Goal: Task Accomplishment & Management: Use online tool/utility

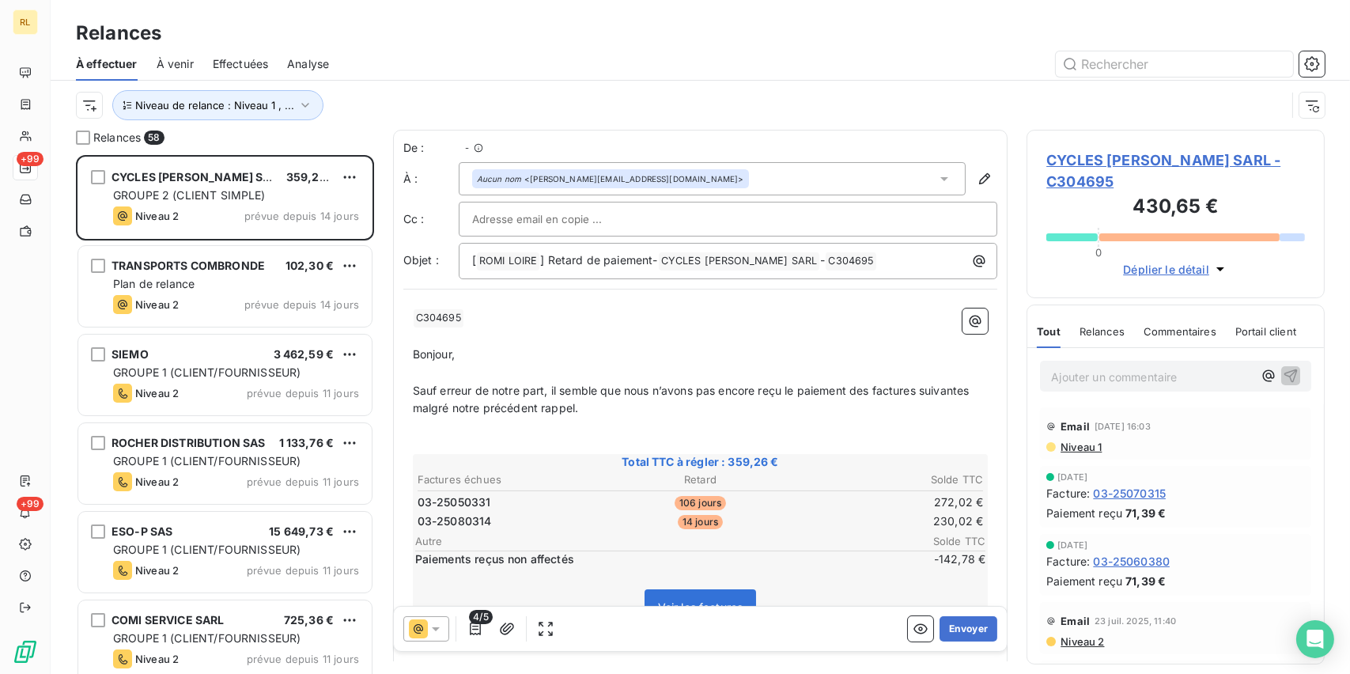
scroll to position [506, 285]
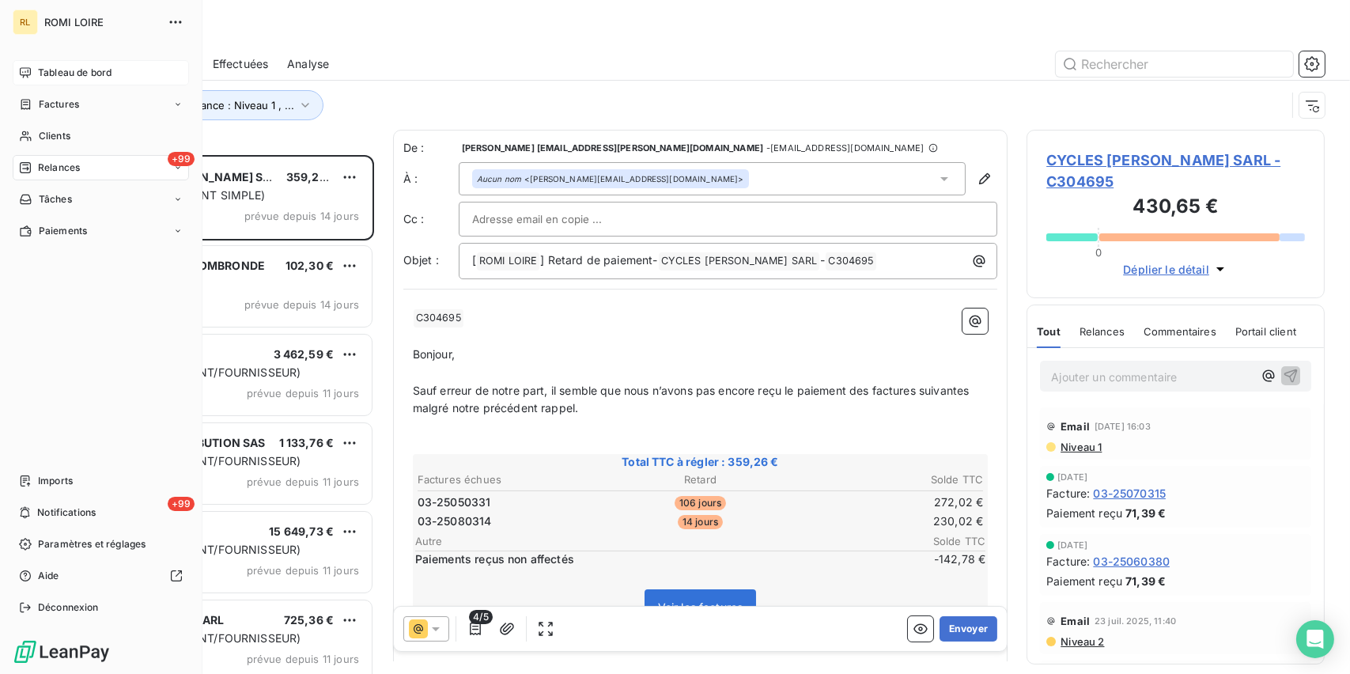
click at [74, 66] on span "Tableau de bord" at bounding box center [75, 73] width 74 height 14
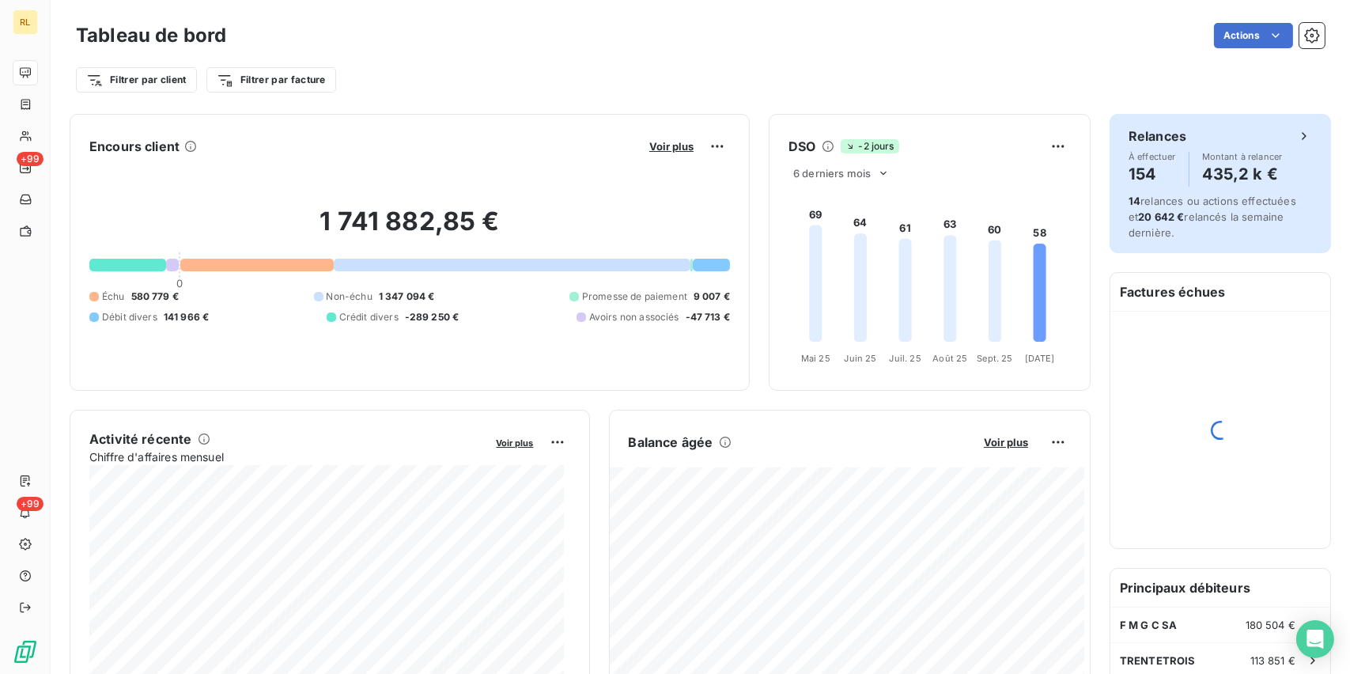
click at [1129, 170] on h4 "154" at bounding box center [1152, 173] width 47 height 25
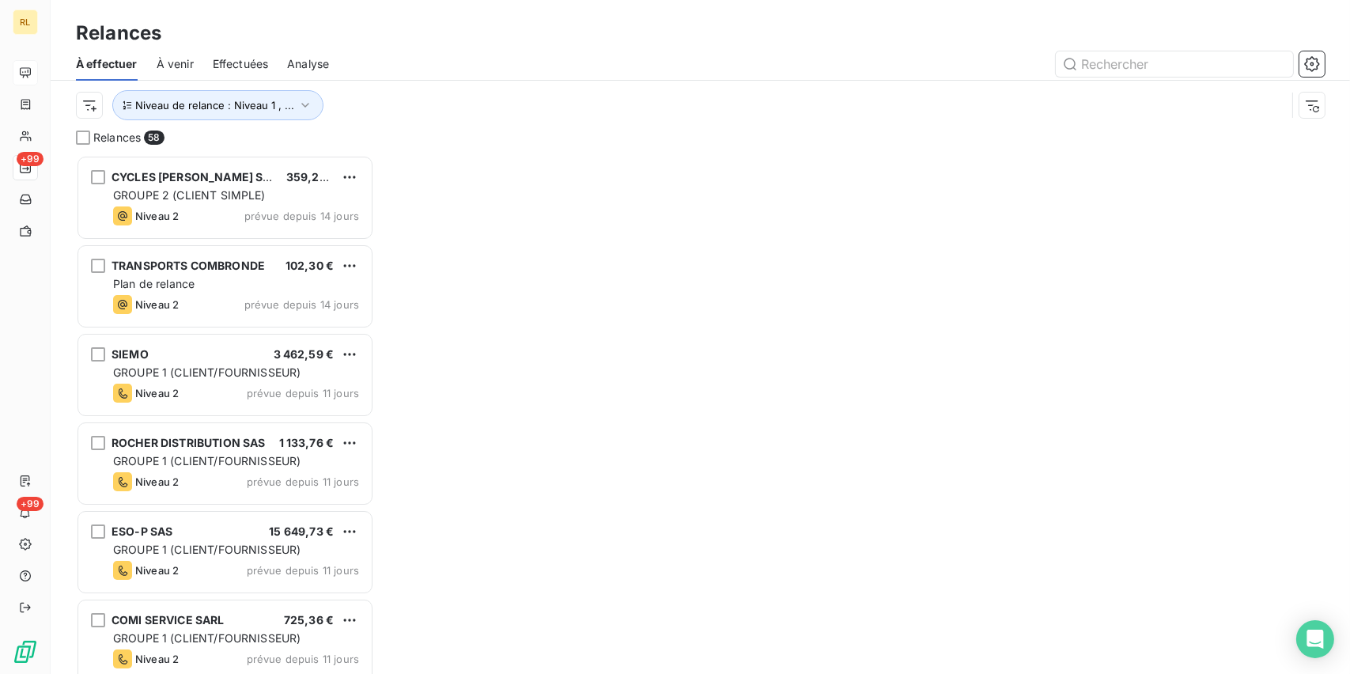
scroll to position [506, 285]
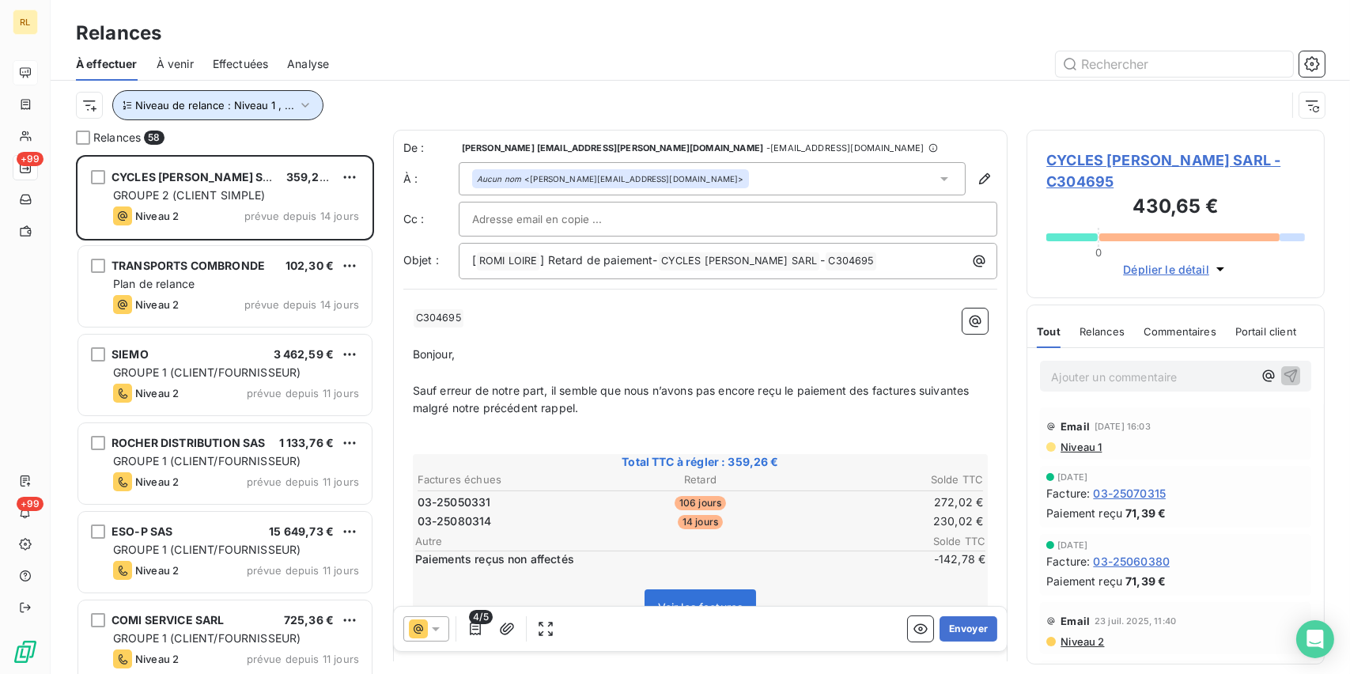
click at [286, 102] on span "Niveau de relance : Niveau 1 , ..." at bounding box center [214, 105] width 159 height 13
click at [853, 85] on div "Niveau de relance : Niveau 1 , ..." at bounding box center [700, 105] width 1249 height 49
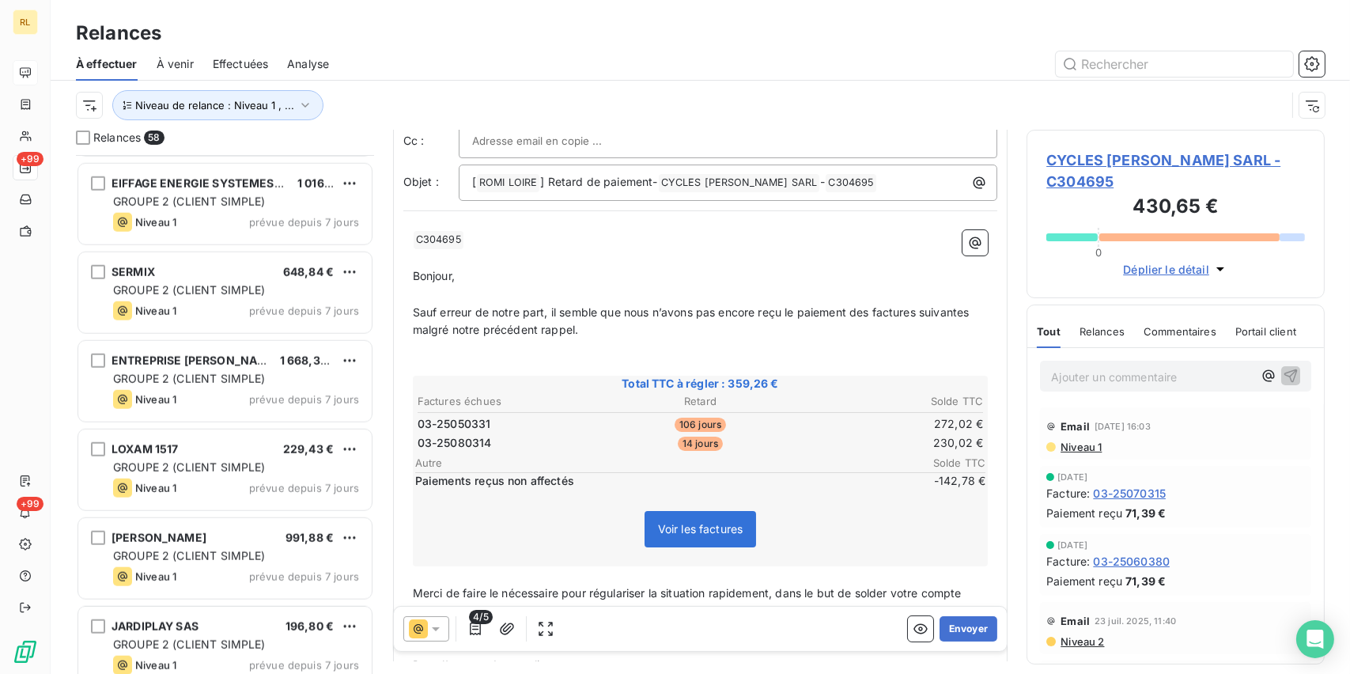
scroll to position [0, 0]
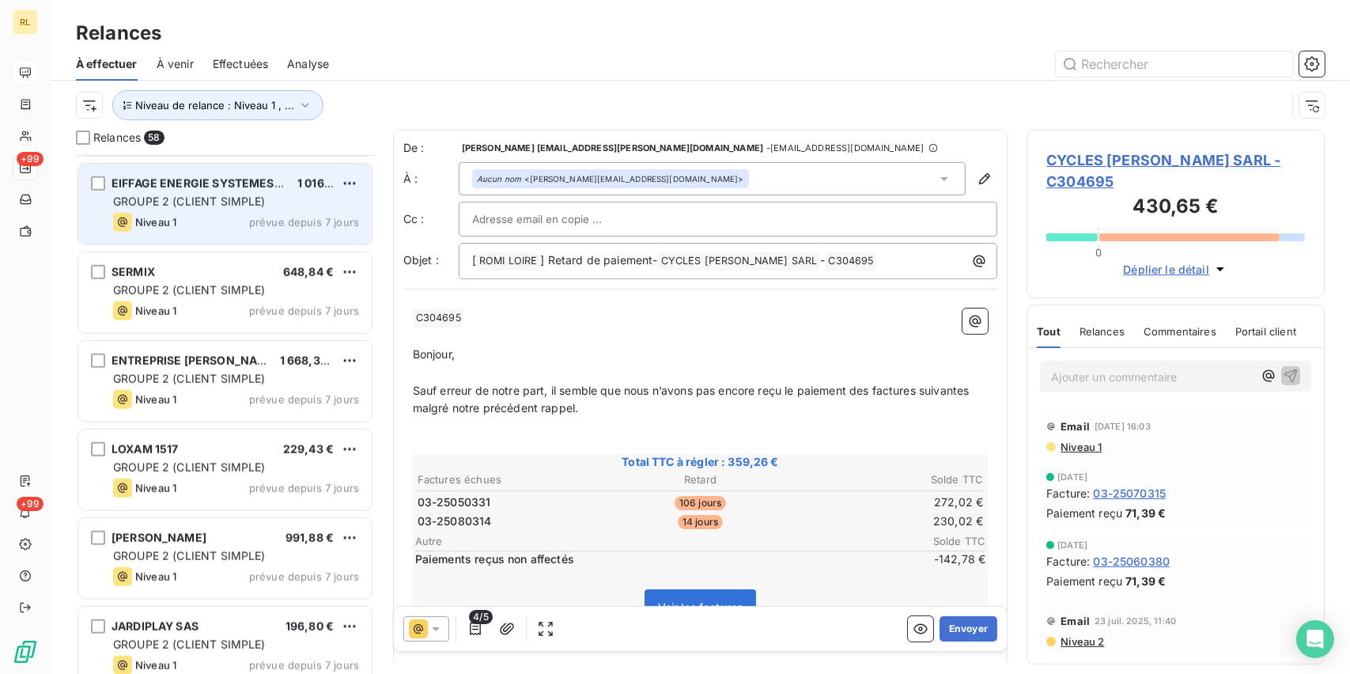
click at [207, 214] on div "Niveau 1 prévue depuis 7 jours" at bounding box center [236, 222] width 246 height 19
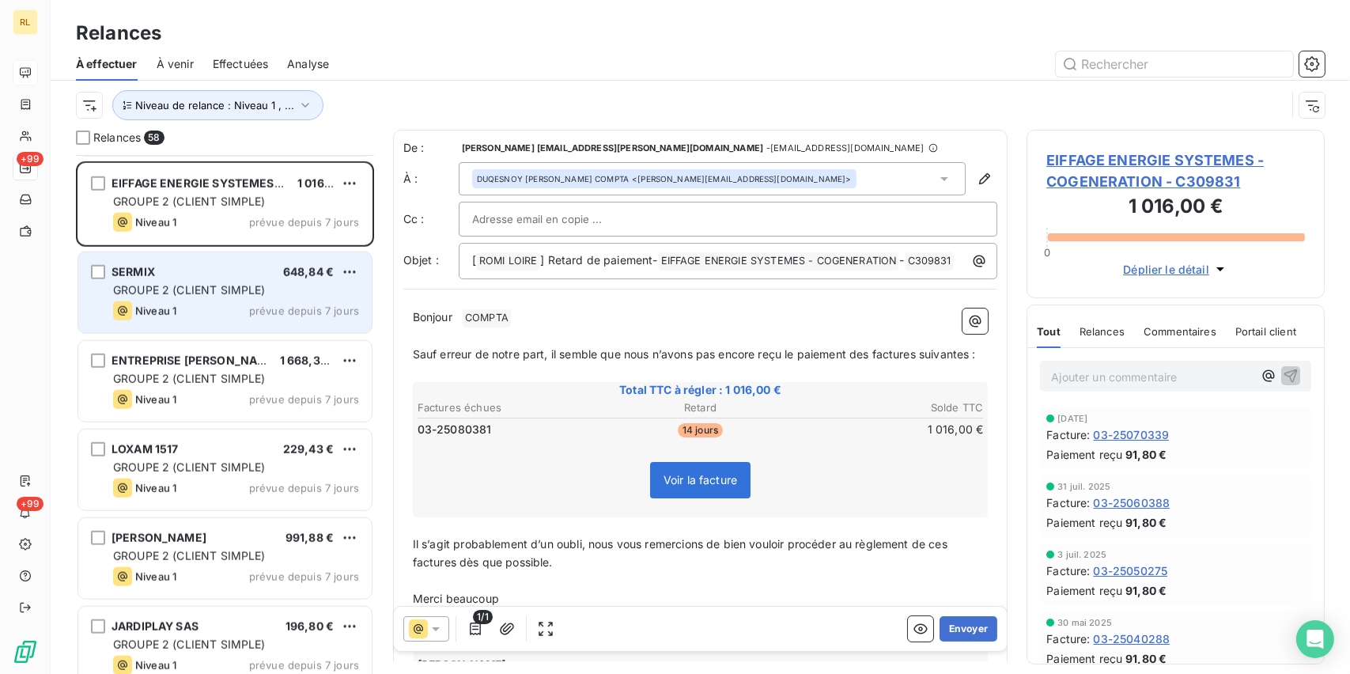
click at [199, 294] on span "GROUPE 2 (CLIENT SIMPLE)" at bounding box center [189, 289] width 153 height 13
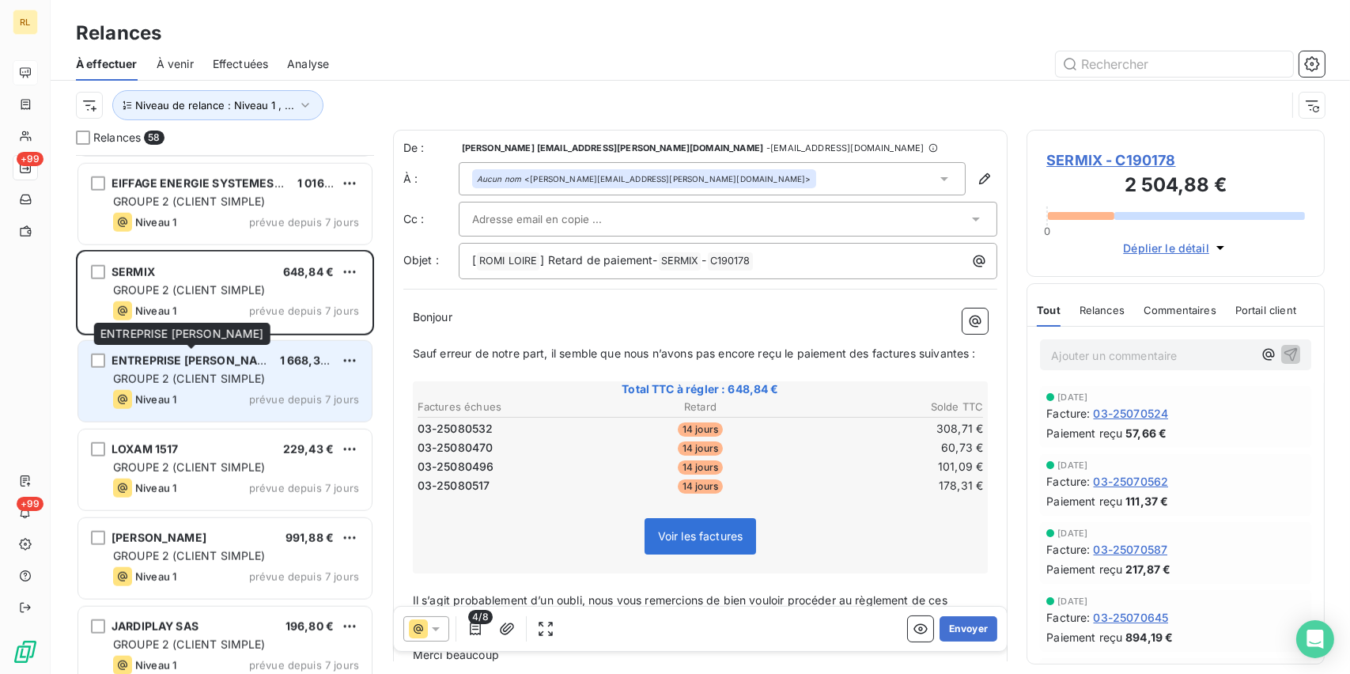
click at [188, 357] on span "ENTREPRISE [PERSON_NAME]" at bounding box center [196, 360] width 168 height 13
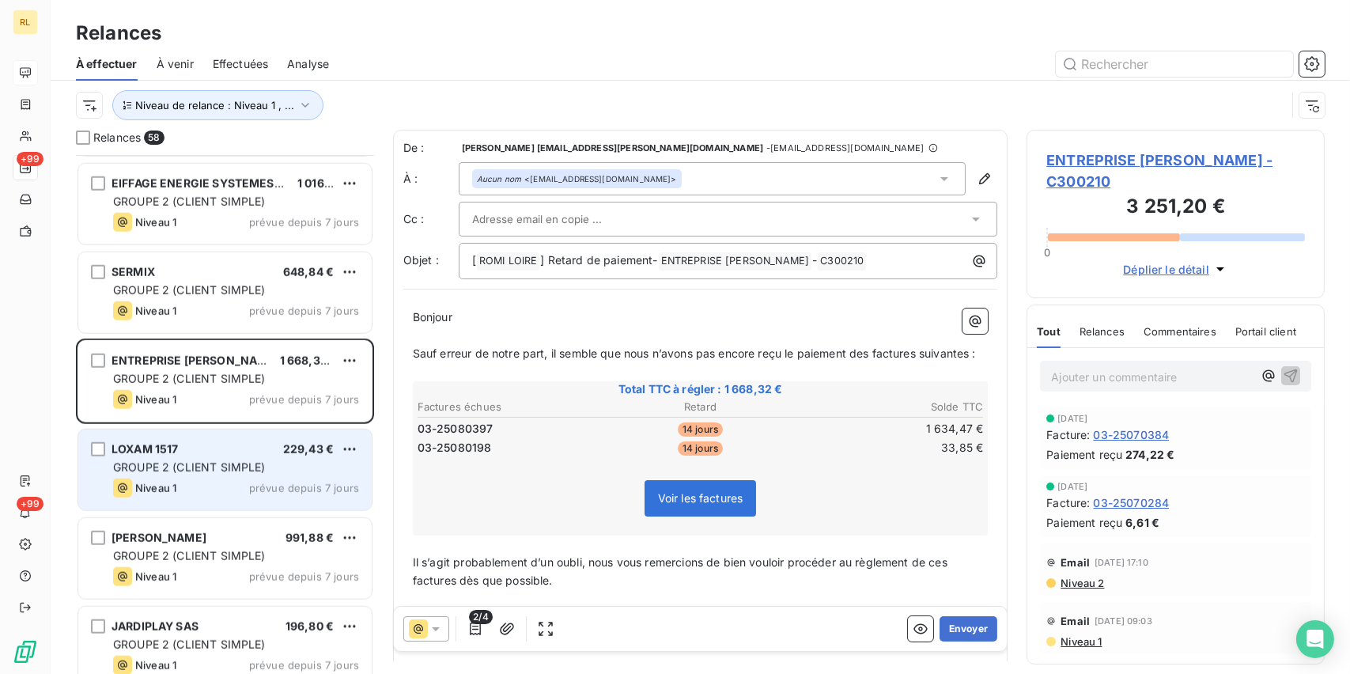
click at [194, 485] on div "Niveau 1 prévue depuis 7 jours" at bounding box center [236, 487] width 246 height 19
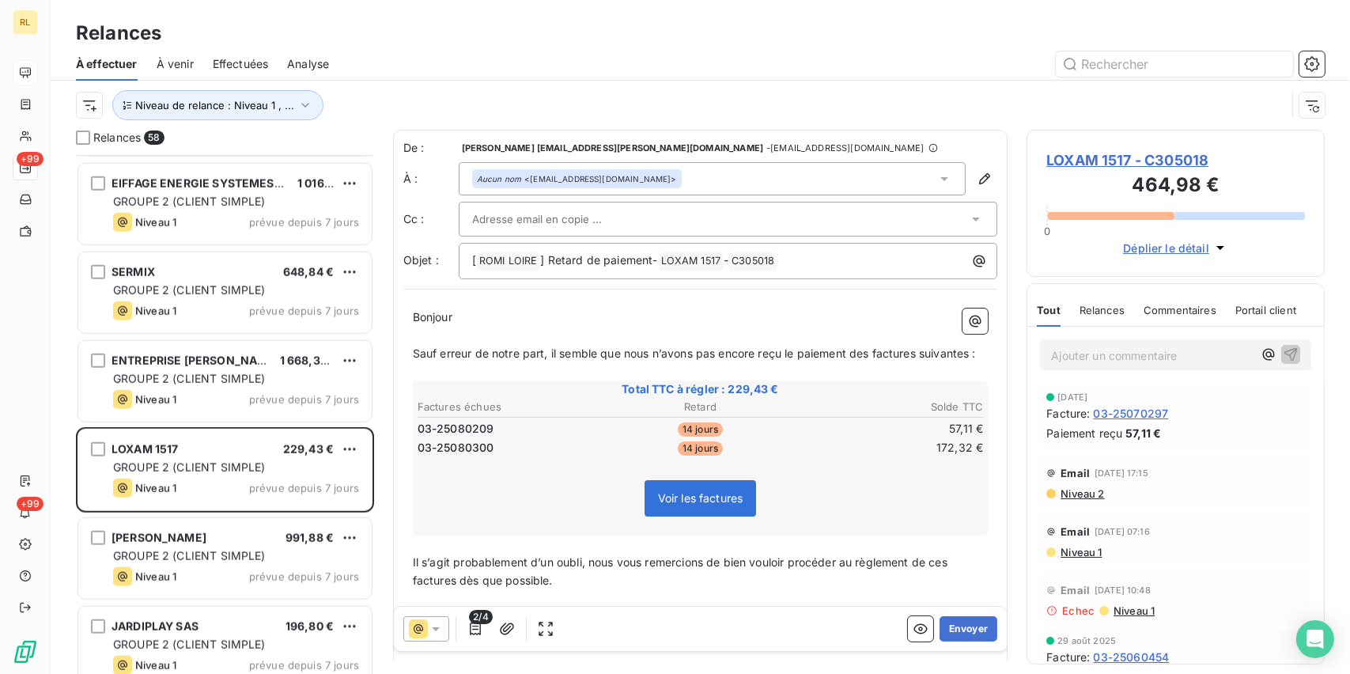
click at [703, 186] on div "Aucun nom <[EMAIL_ADDRESS][DOMAIN_NAME]>" at bounding box center [713, 178] width 508 height 33
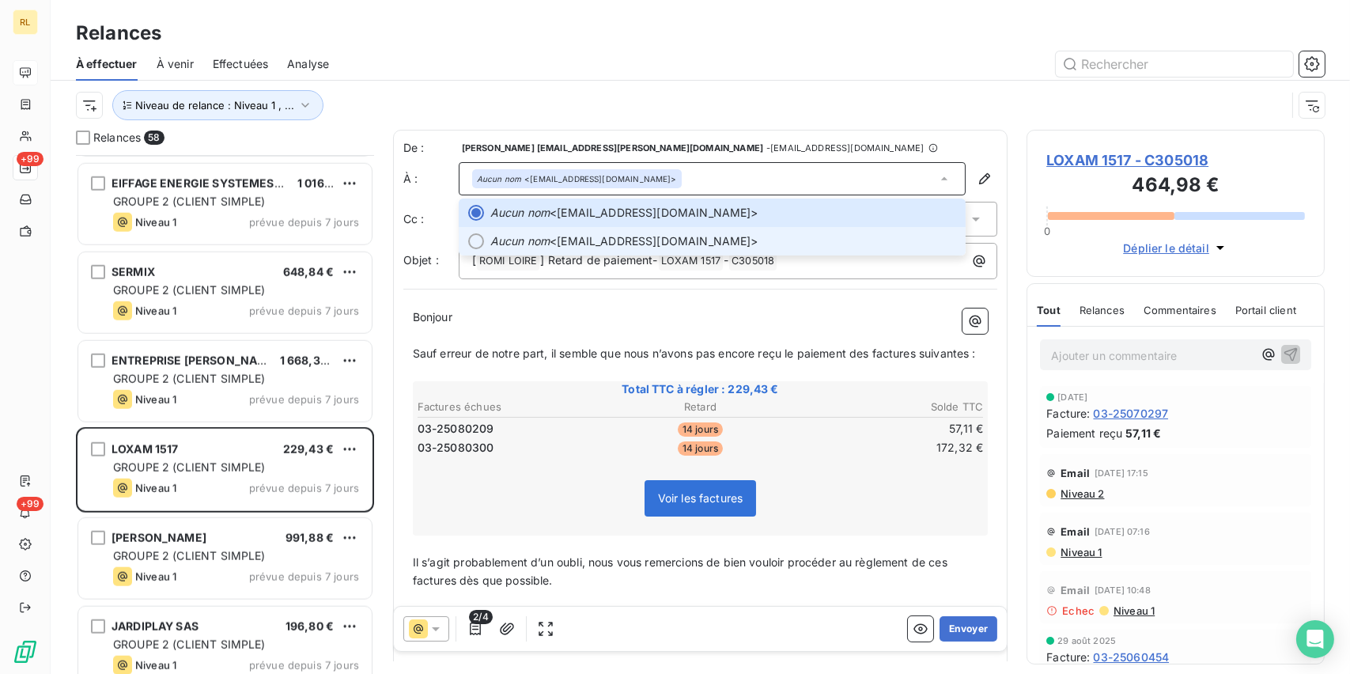
click at [633, 241] on span "Aucun nom <[EMAIL_ADDRESS][DOMAIN_NAME]>" at bounding box center [723, 241] width 467 height 16
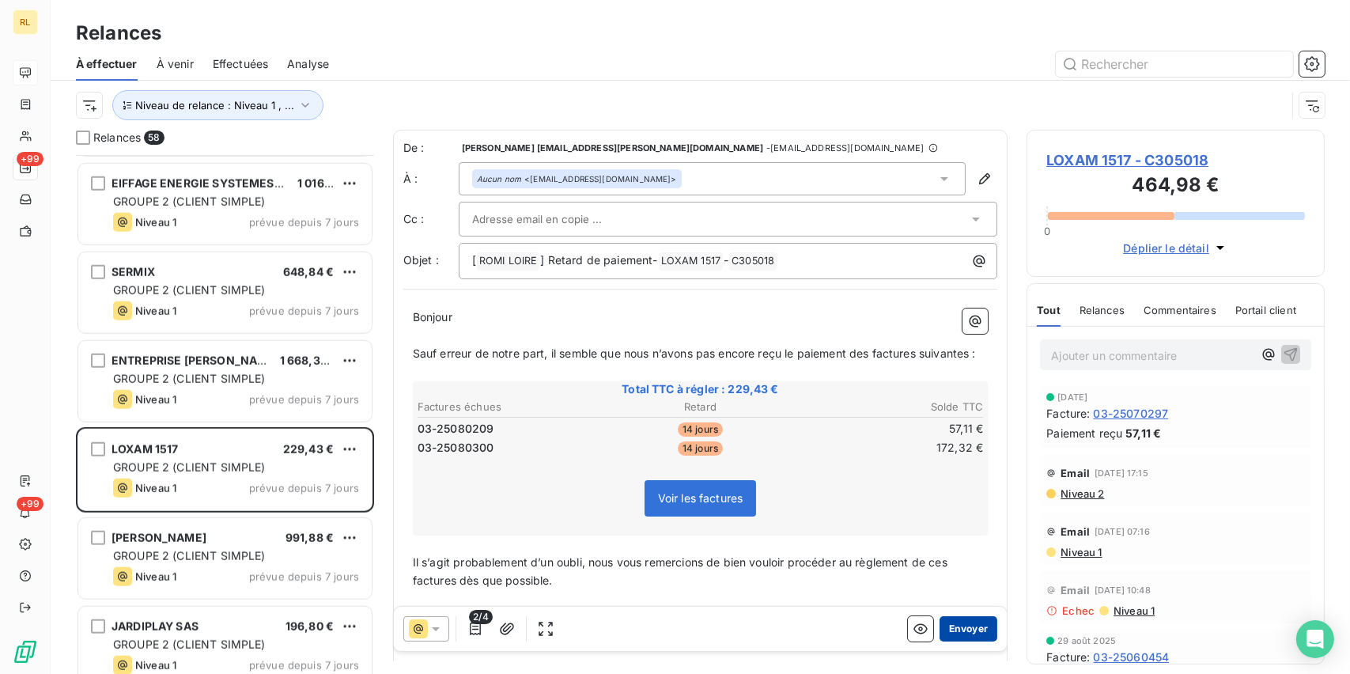
click at [952, 625] on button "Envoyer" at bounding box center [969, 628] width 58 height 25
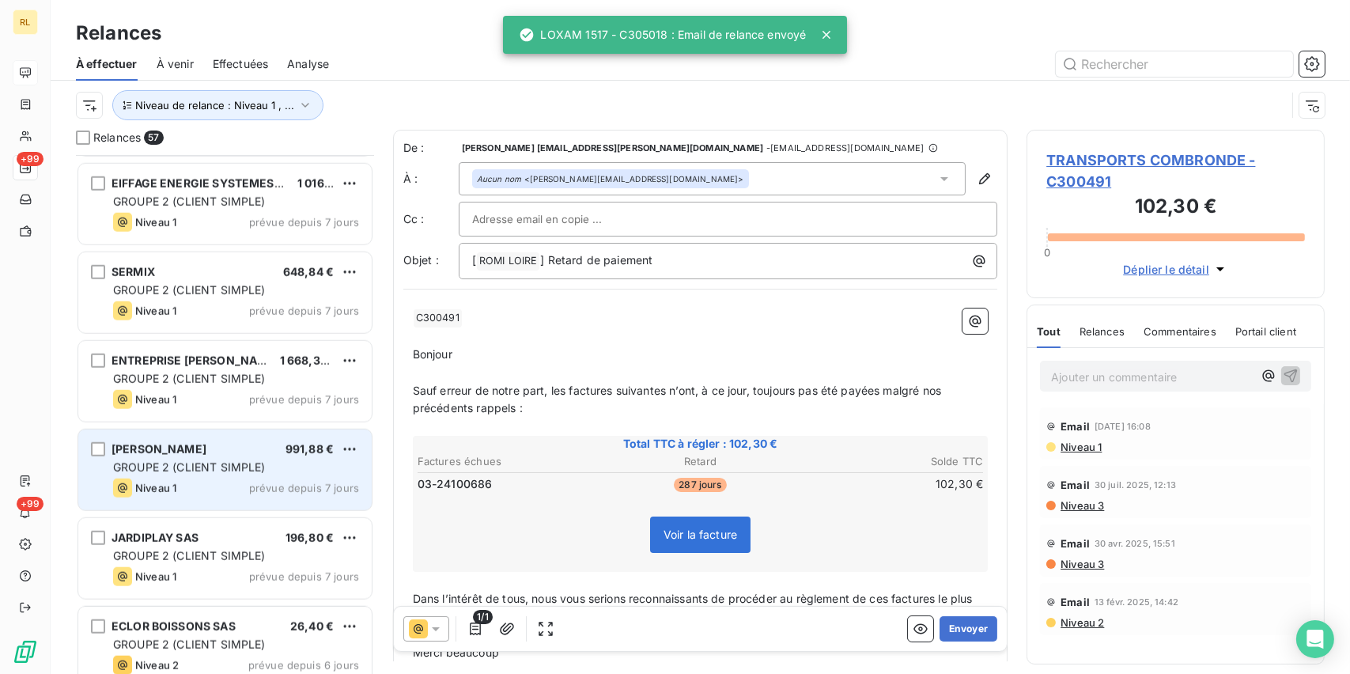
click at [206, 447] on span "[PERSON_NAME]" at bounding box center [159, 448] width 95 height 13
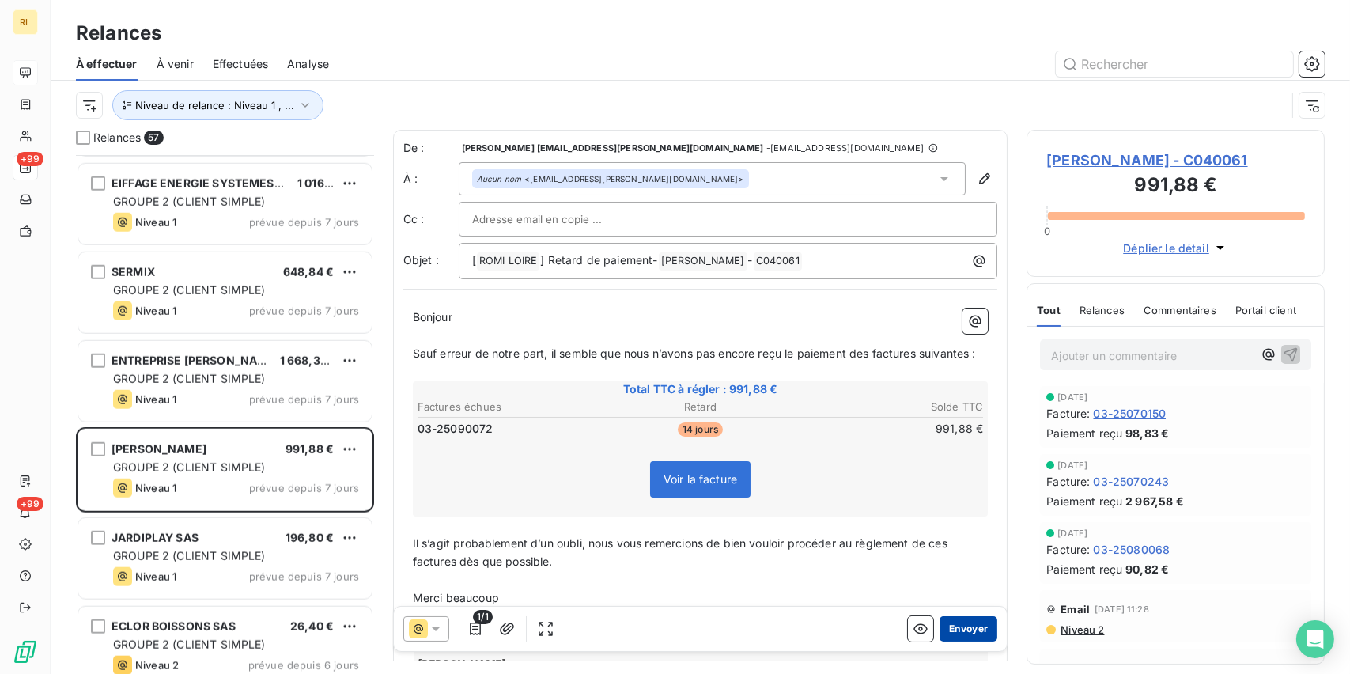
click at [967, 632] on button "Envoyer" at bounding box center [969, 628] width 58 height 25
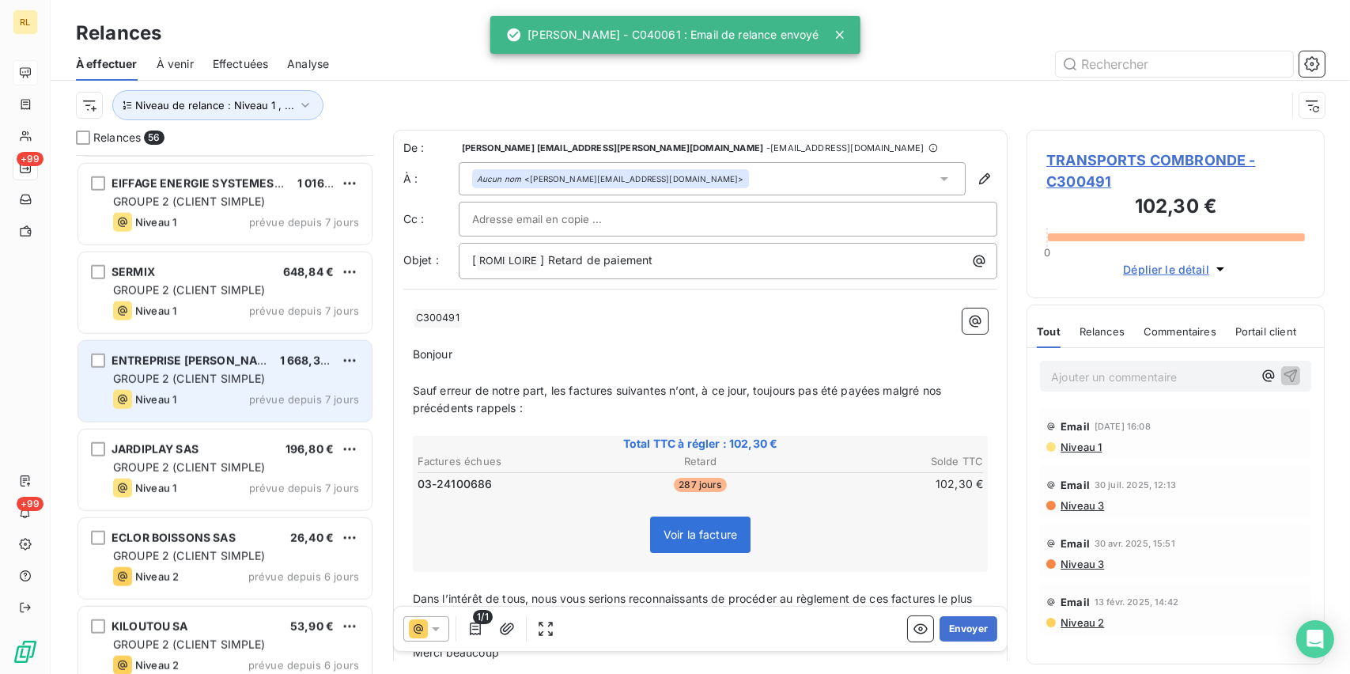
click at [199, 394] on div "Niveau 1 prévue depuis 7 jours" at bounding box center [236, 399] width 246 height 19
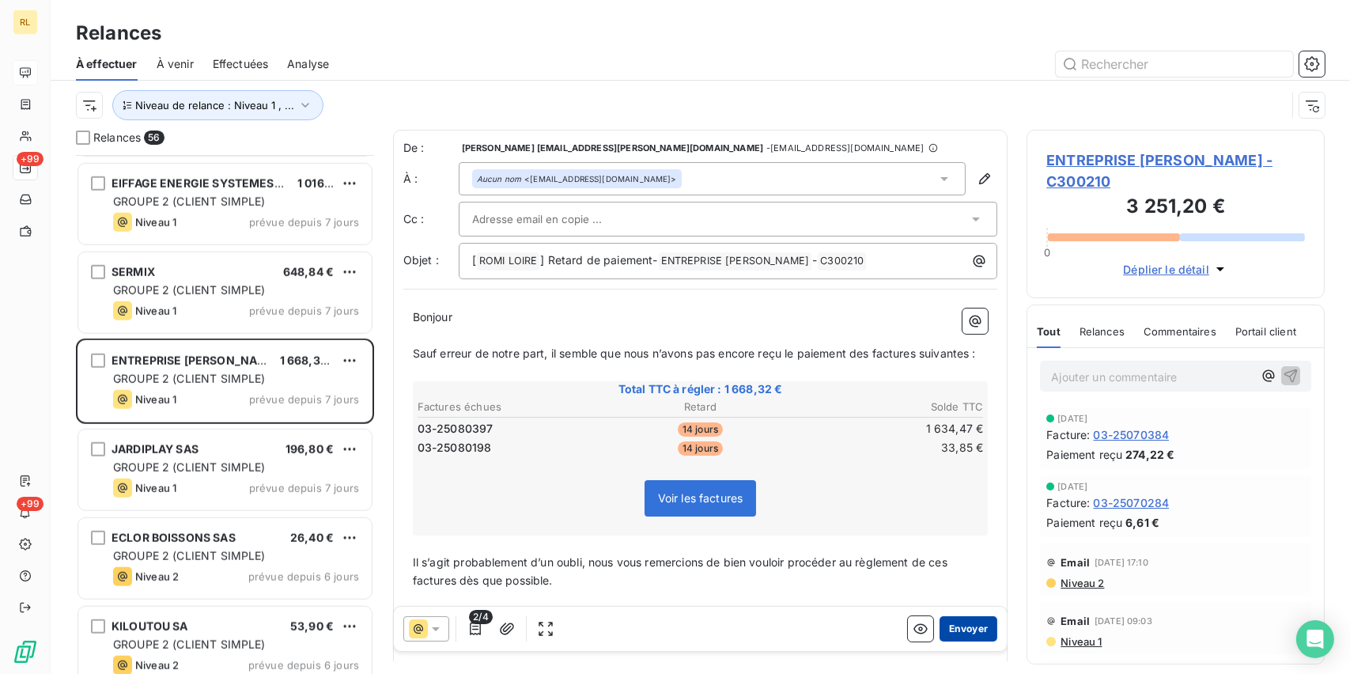
click at [957, 630] on button "Envoyer" at bounding box center [969, 628] width 58 height 25
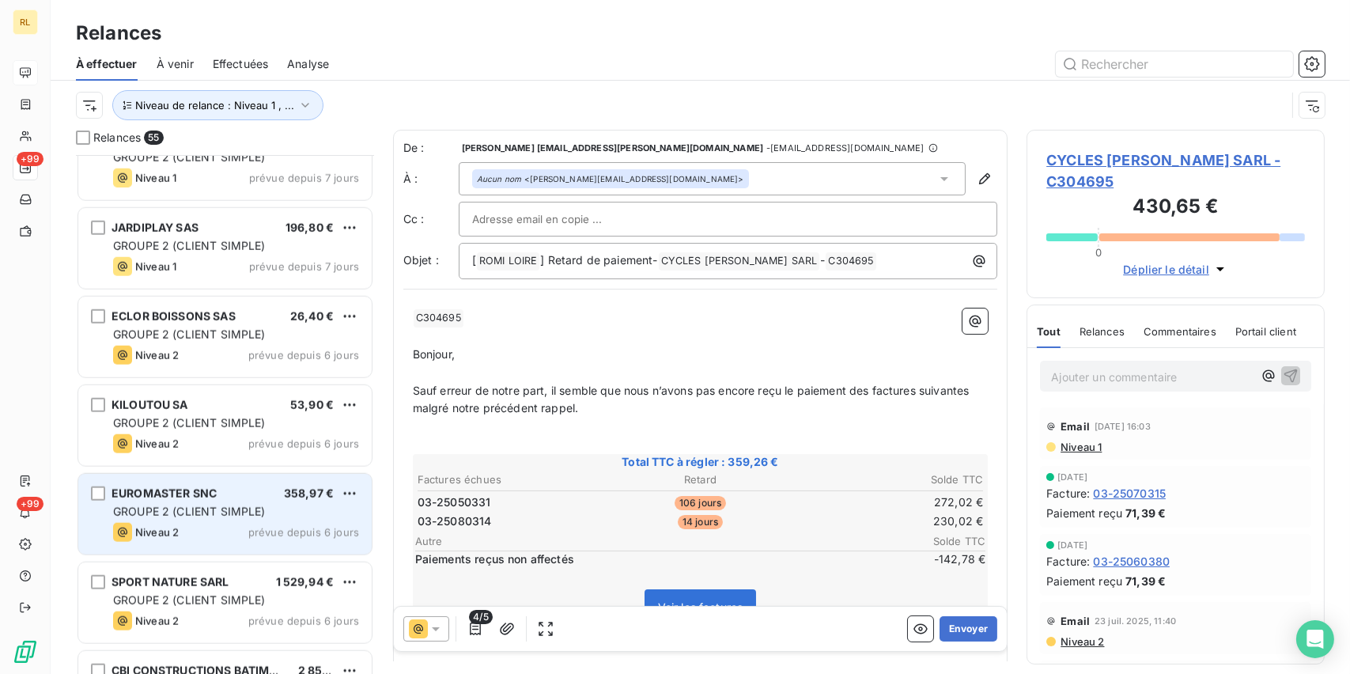
scroll to position [2721, 0]
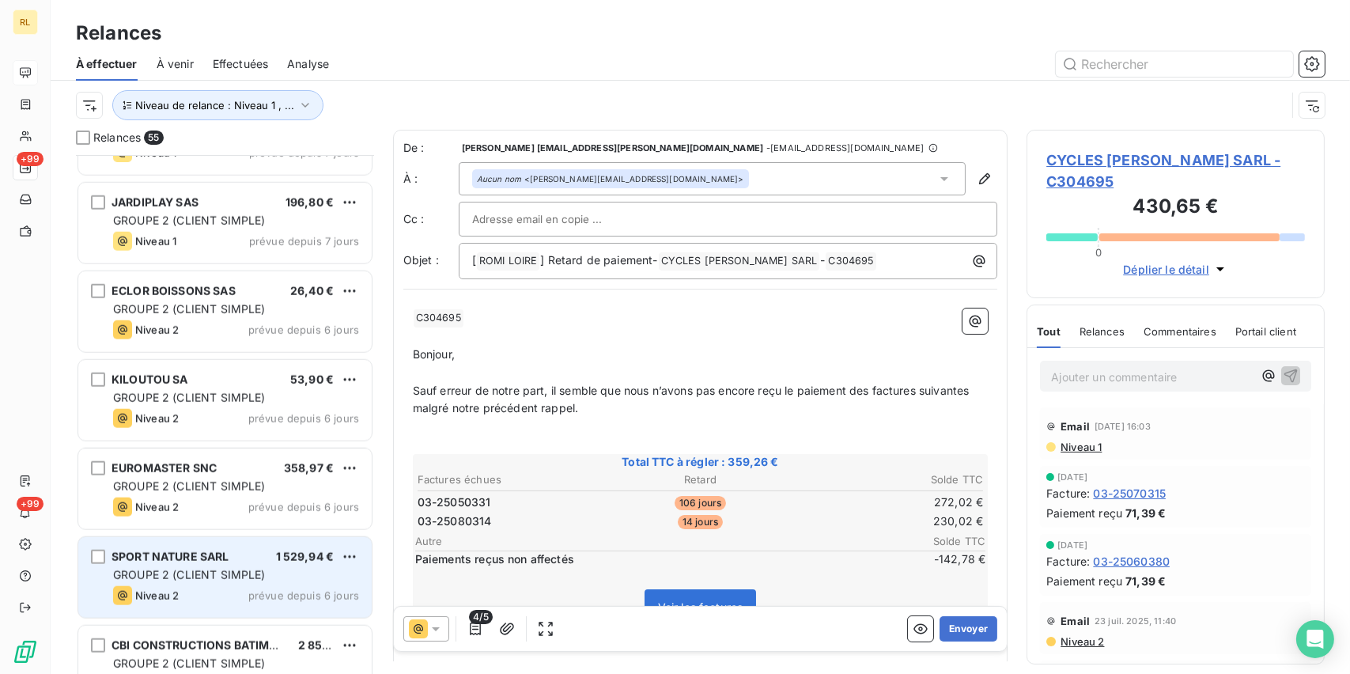
click at [247, 565] on div "SPORT NATURE SARL 1 529,94 € GROUPE 2 (CLIENT SIMPLE) Niveau 2 prévue depuis 6 …" at bounding box center [224, 577] width 293 height 81
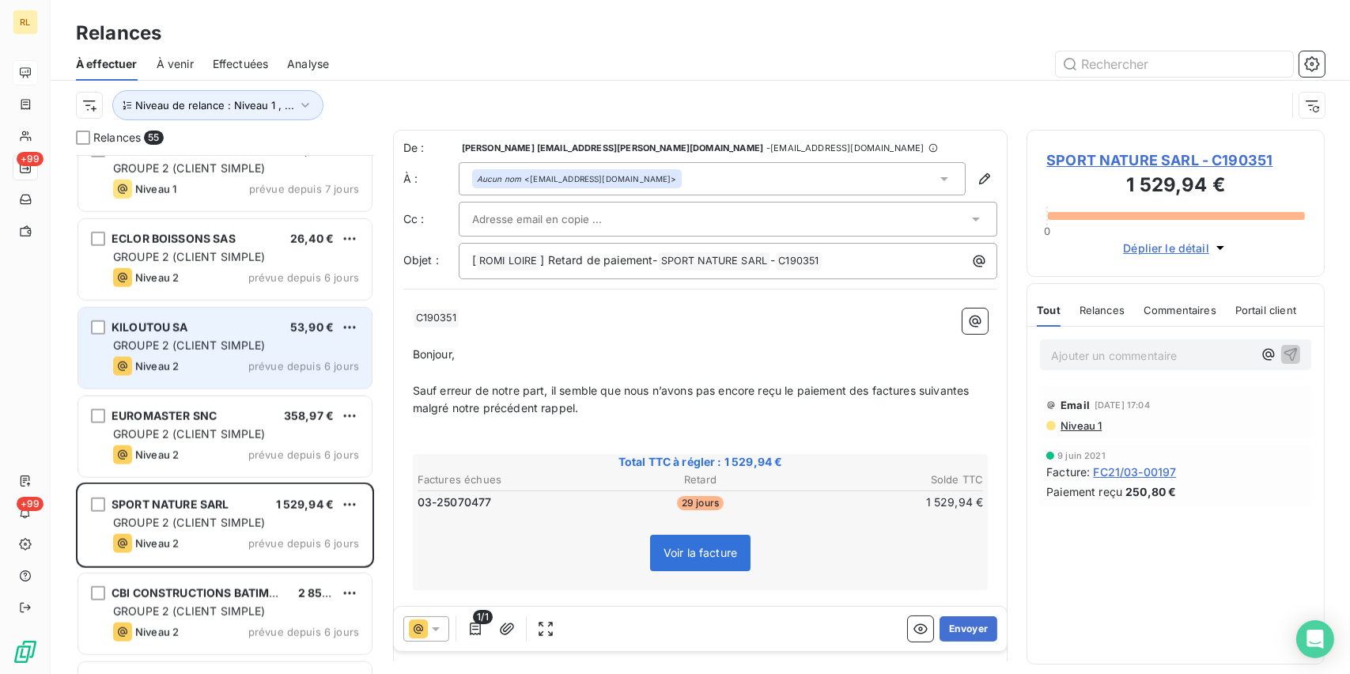
scroll to position [2800, 0]
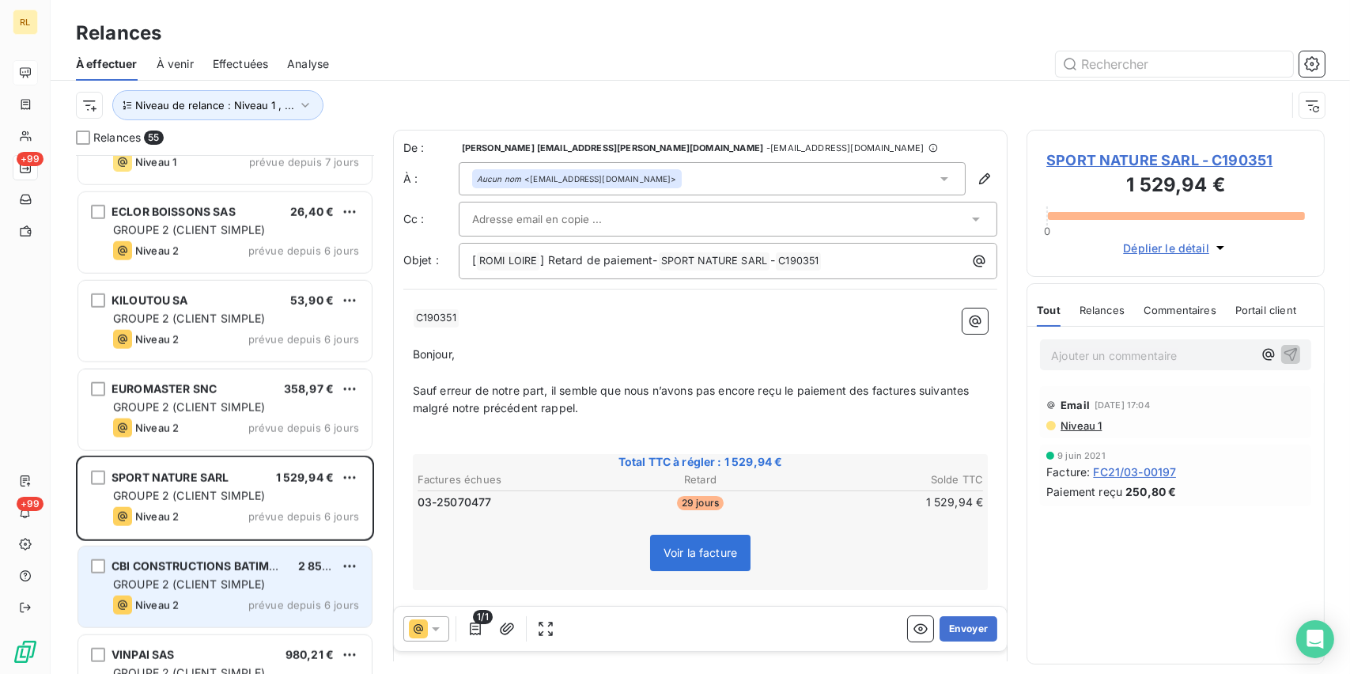
click at [278, 592] on div "CBI CONSTRUCTIONS BATIMENTS IMMOBILIERS SAS 2 854,73 € GROUPE 2 (CLIENT SIMPLE)…" at bounding box center [224, 586] width 293 height 81
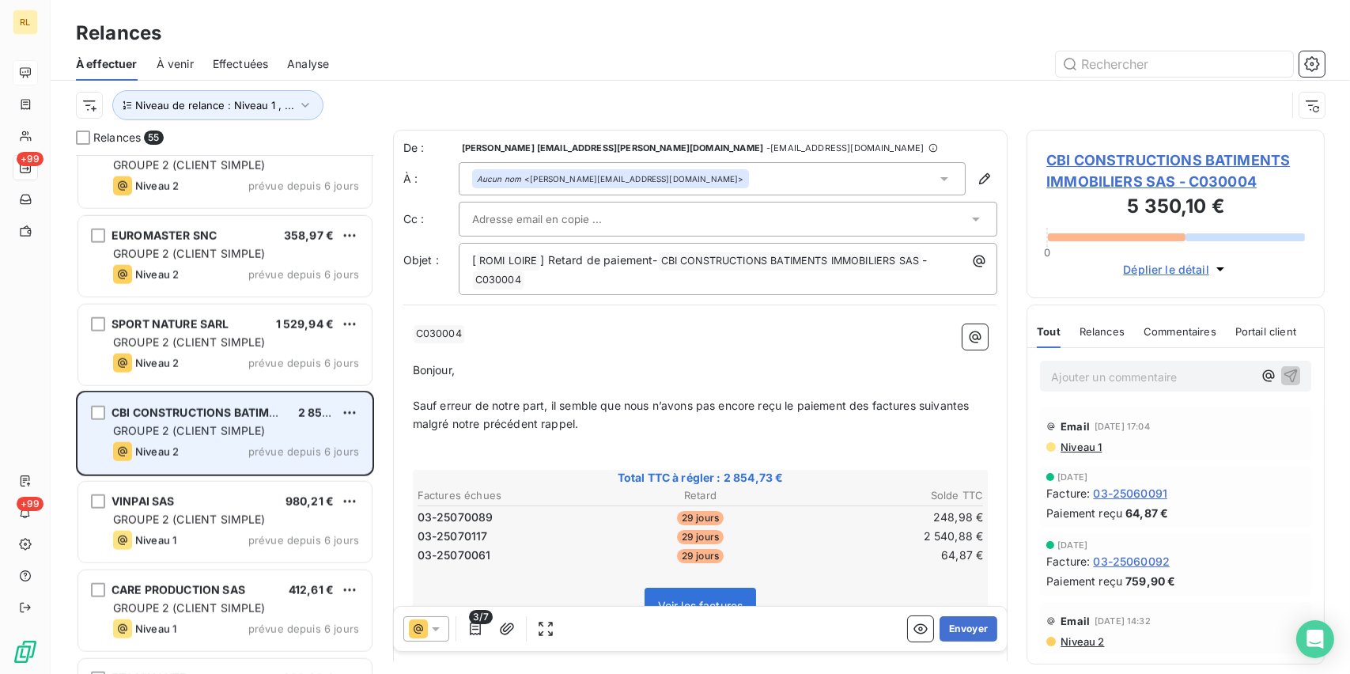
scroll to position [2959, 0]
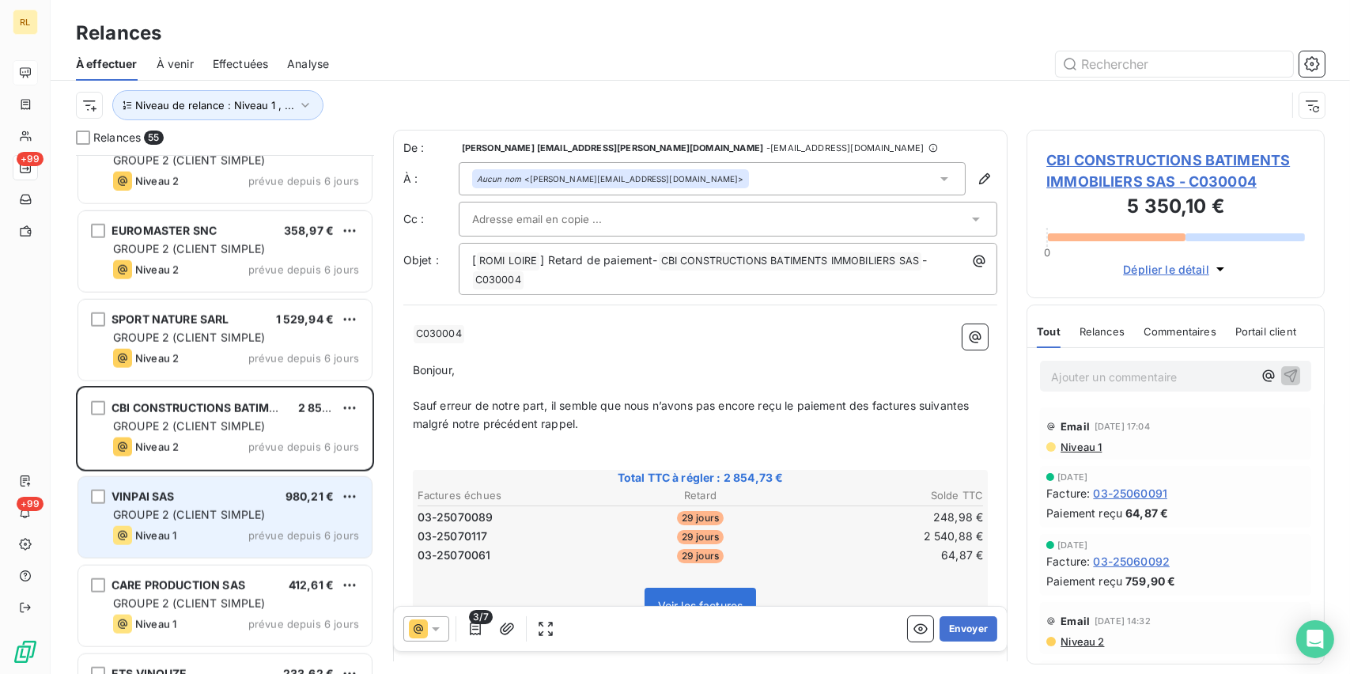
click at [236, 509] on span "GROUPE 2 (CLIENT SIMPLE)" at bounding box center [189, 514] width 153 height 13
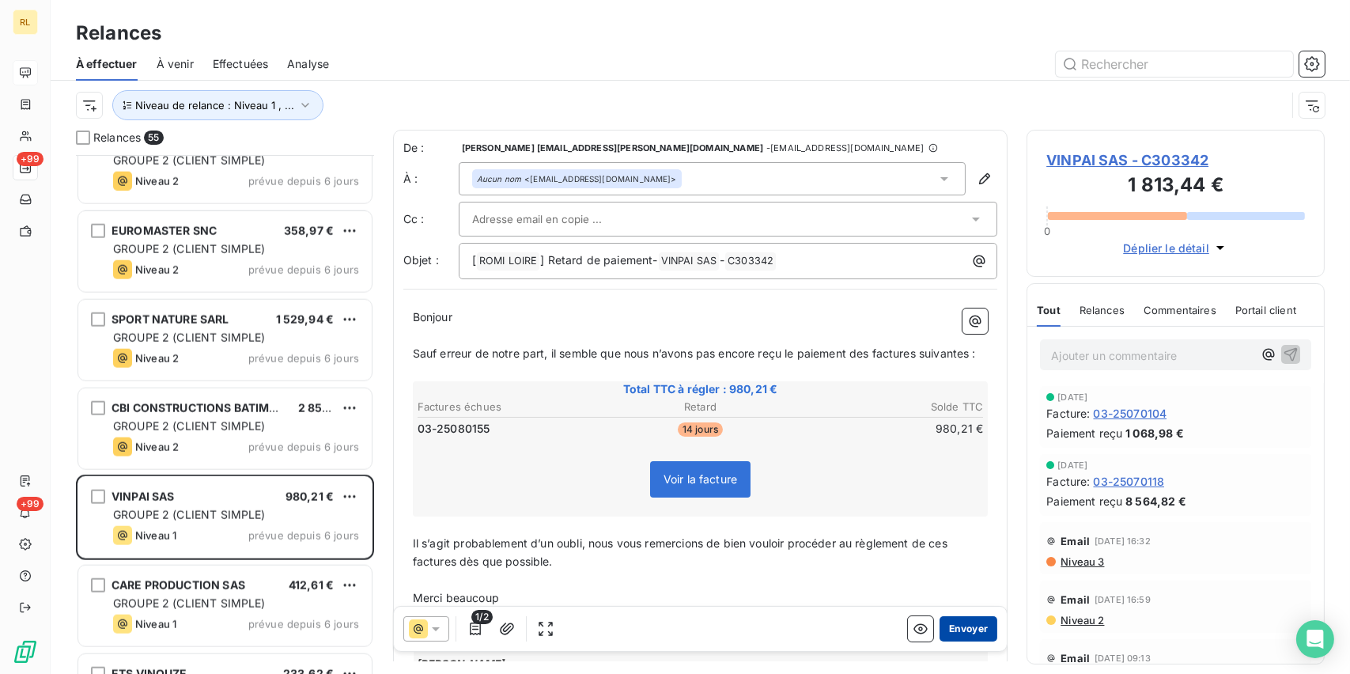
click at [953, 635] on button "Envoyer" at bounding box center [969, 628] width 58 height 25
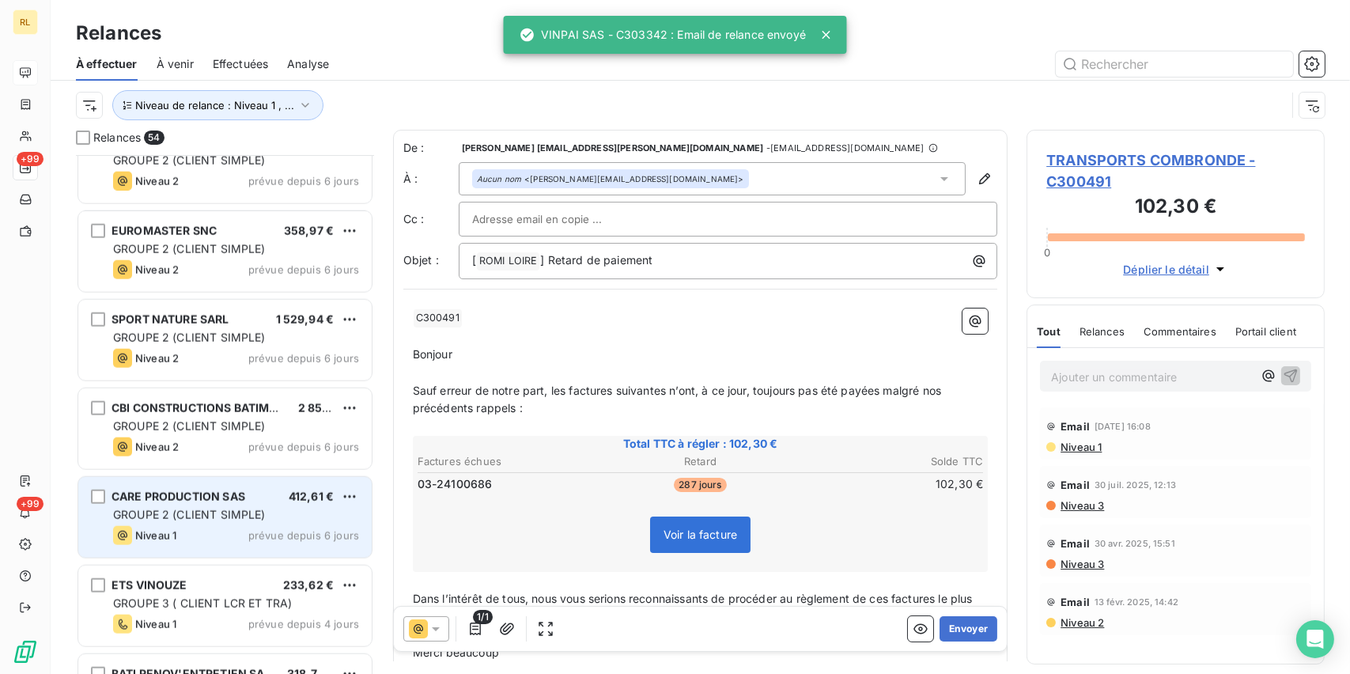
click at [253, 519] on span "GROUPE 2 (CLIENT SIMPLE)" at bounding box center [189, 514] width 153 height 13
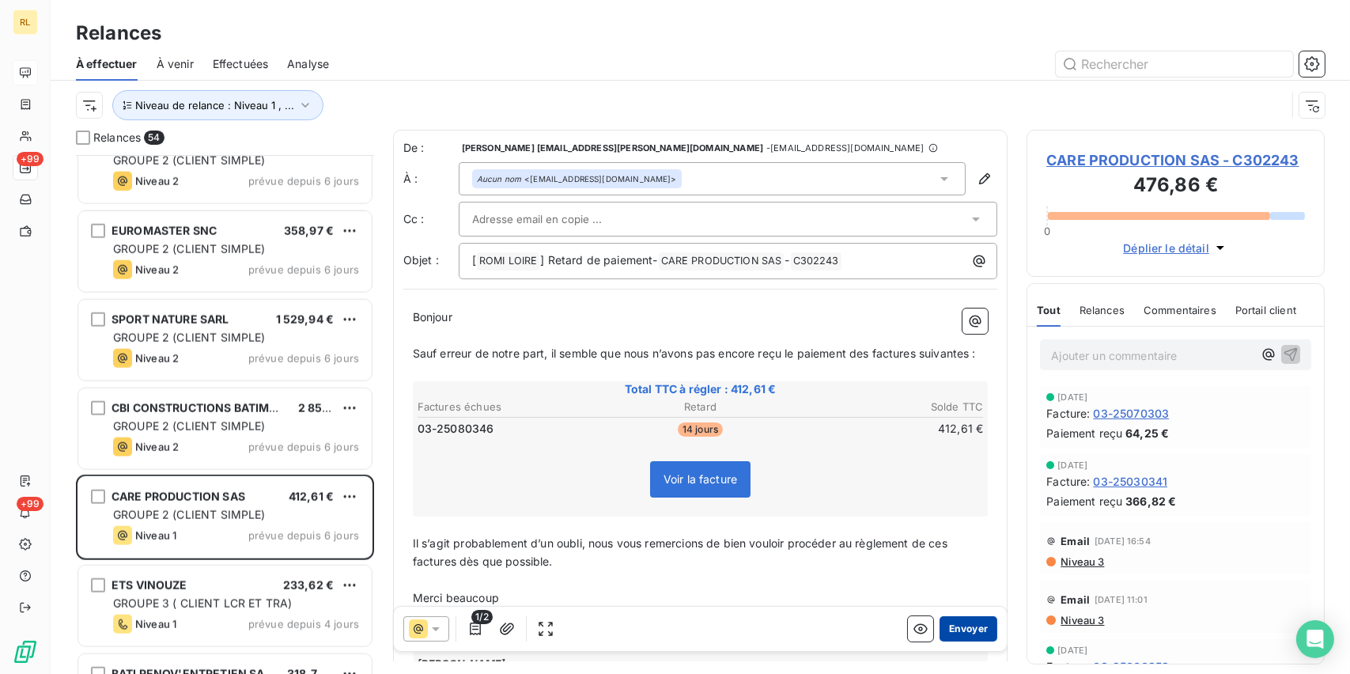
click at [970, 626] on button "Envoyer" at bounding box center [969, 628] width 58 height 25
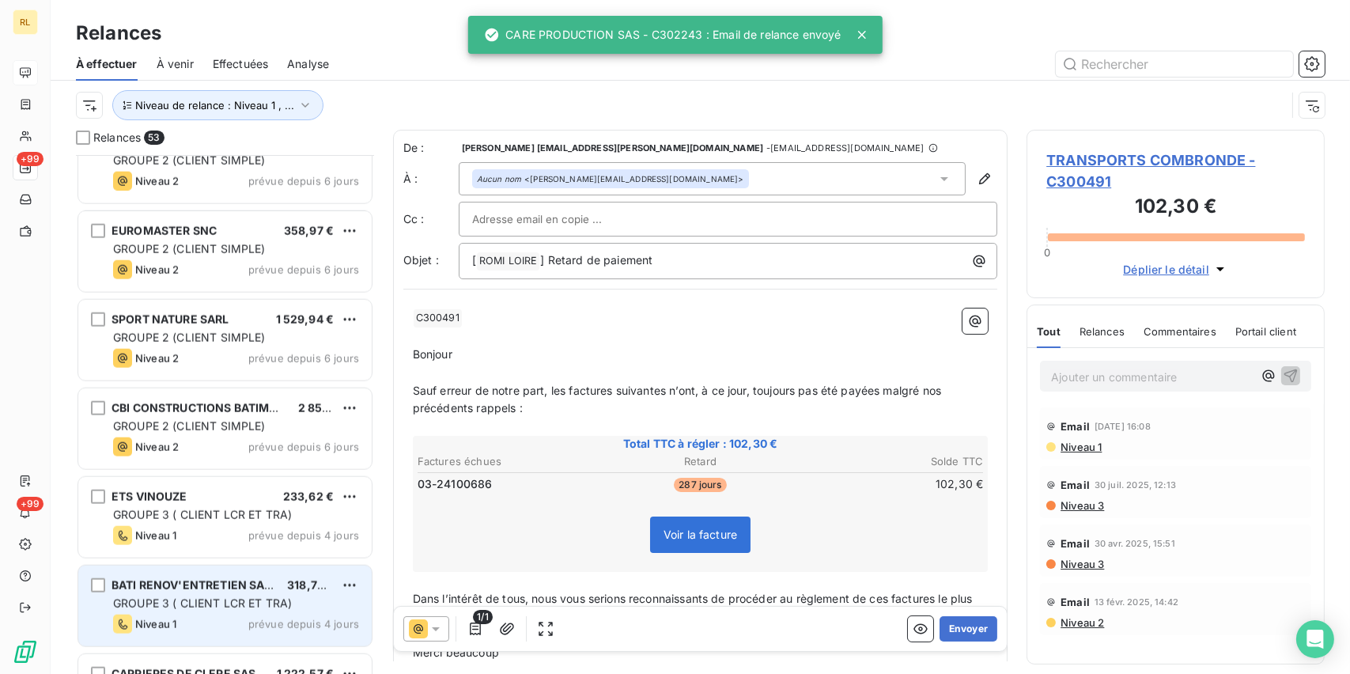
click at [255, 599] on span "GROUPE 3 ( CLIENT LCR ET TRA)" at bounding box center [202, 602] width 179 height 13
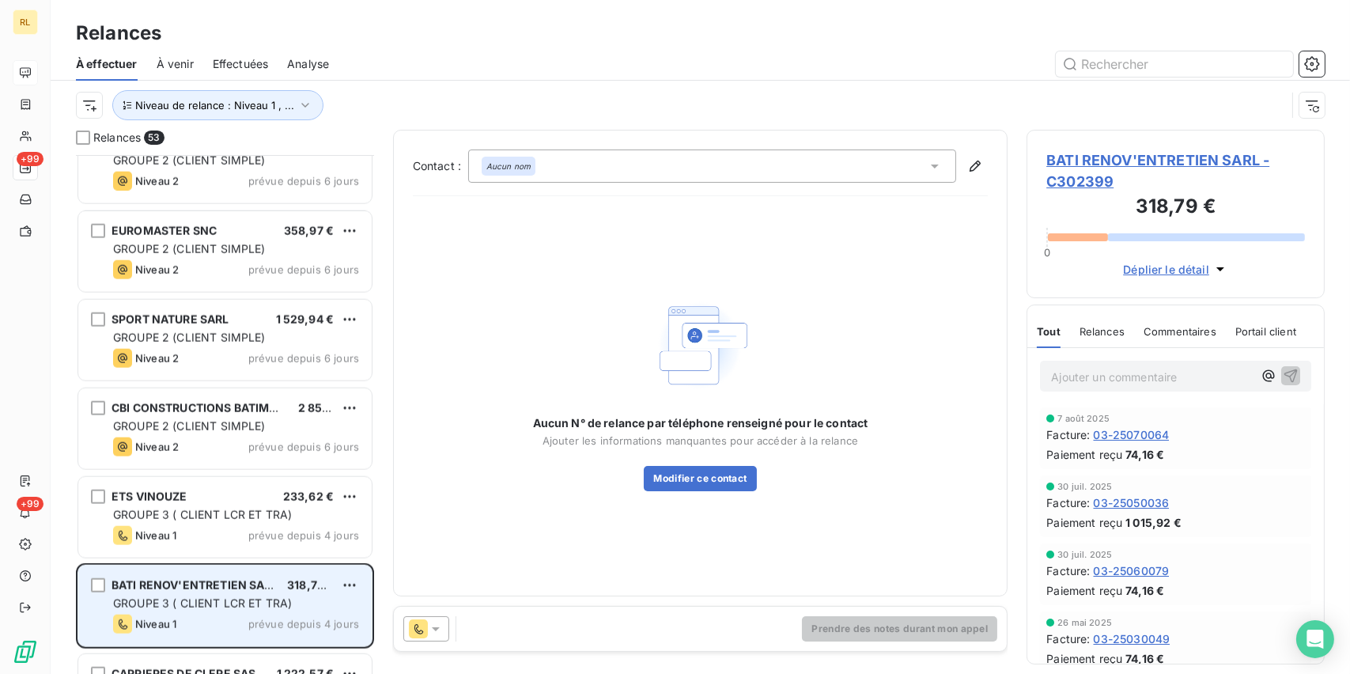
scroll to position [3038, 0]
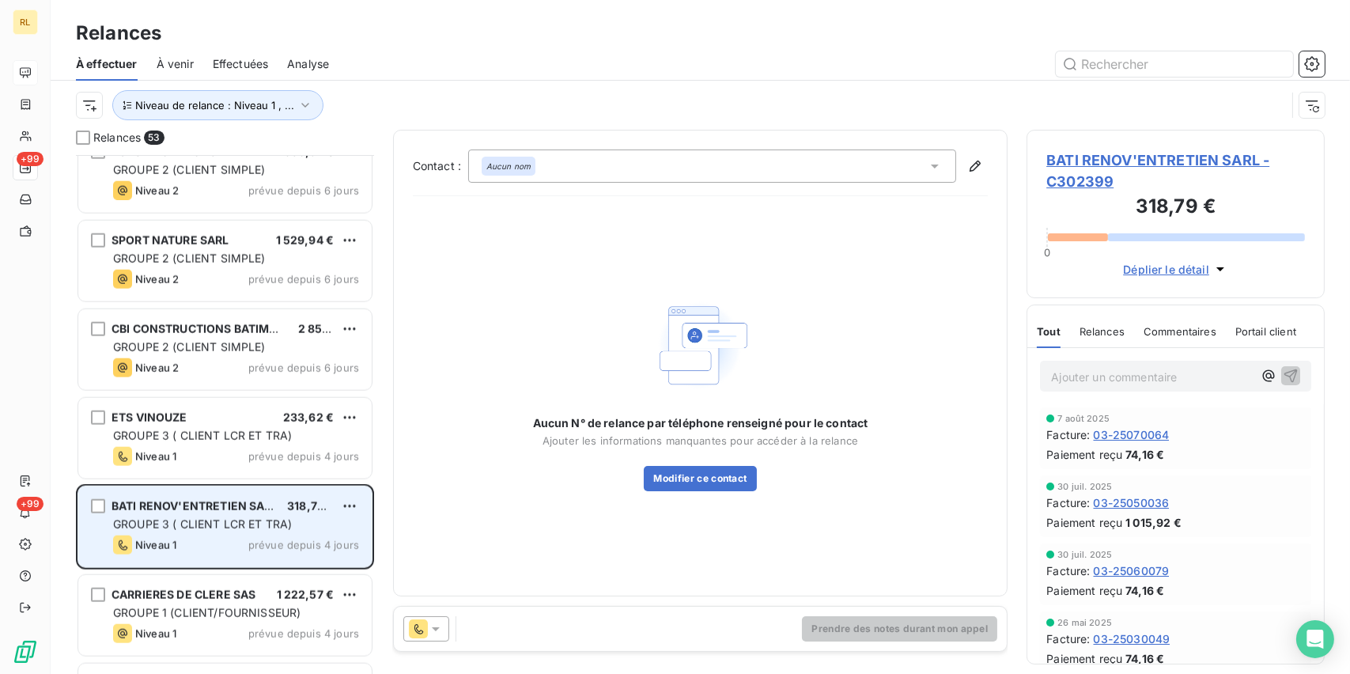
click at [255, 599] on span "CARRIERES DE CLERE SAS" at bounding box center [184, 594] width 144 height 13
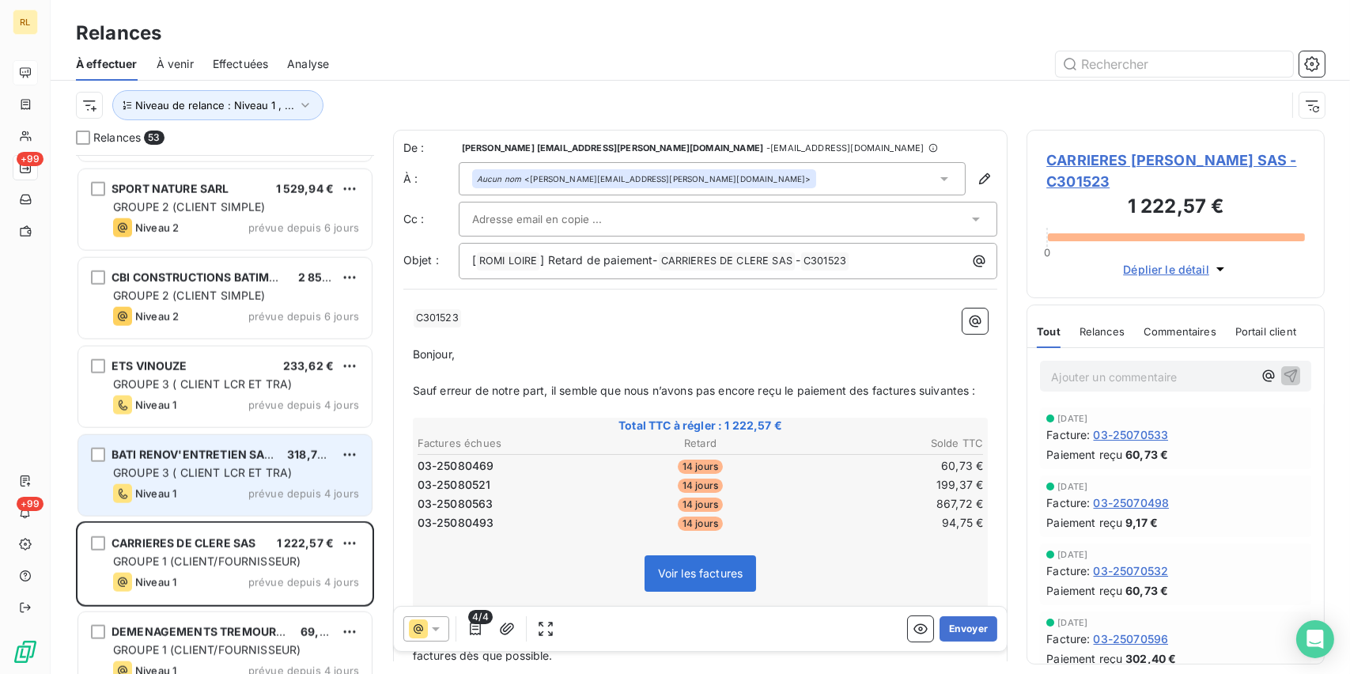
scroll to position [3117, 0]
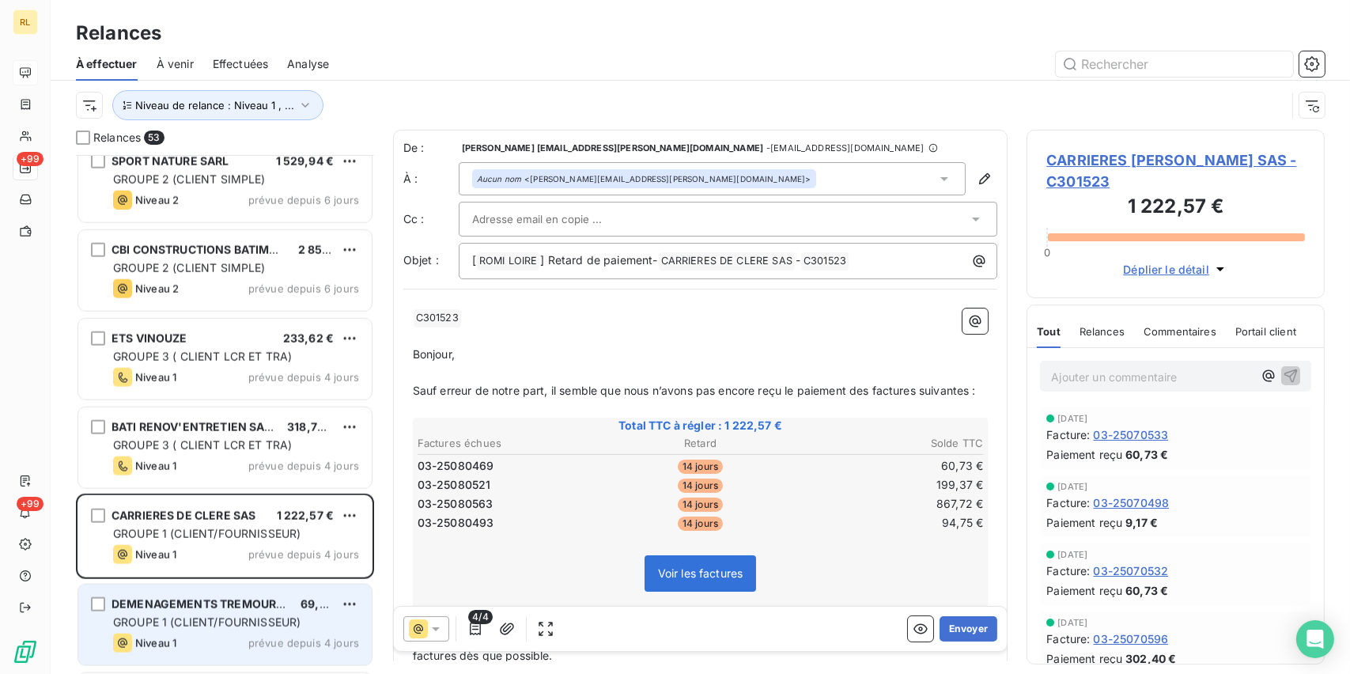
click at [282, 602] on span "DEMENAGEMENTS TREMOUREUX SARL" at bounding box center [221, 603] width 219 height 13
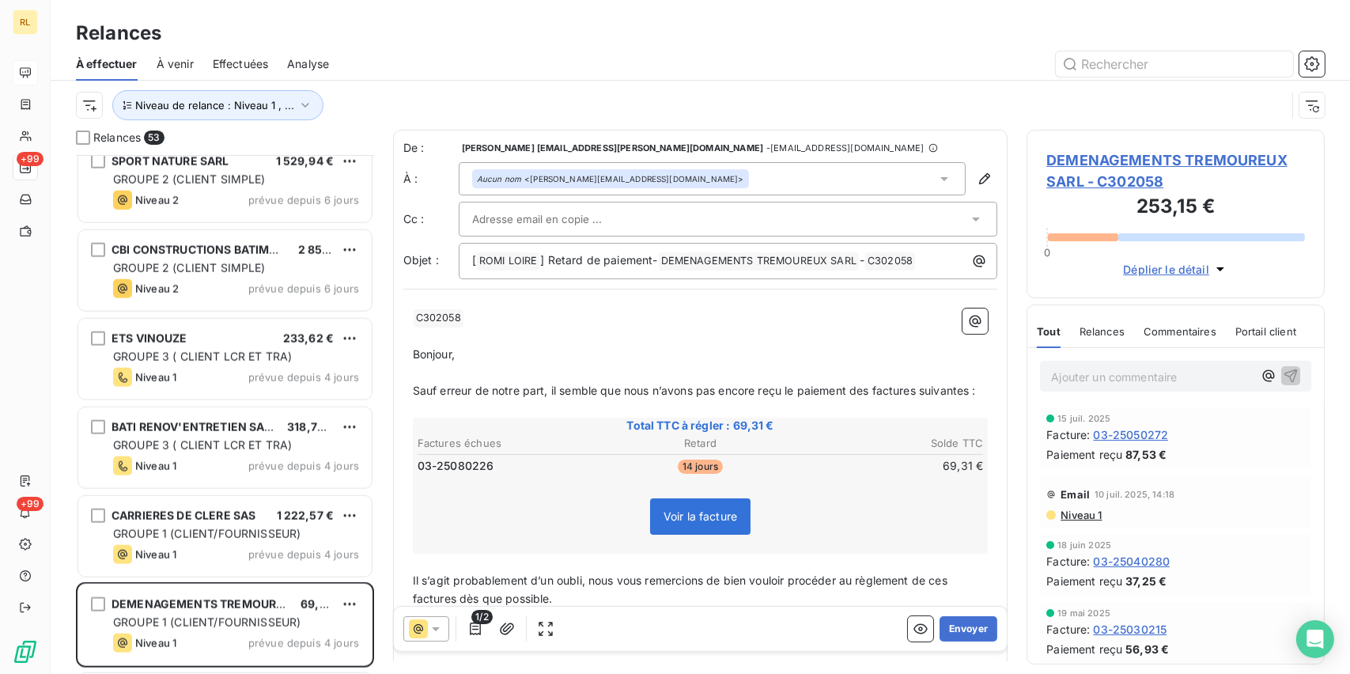
scroll to position [3196, 0]
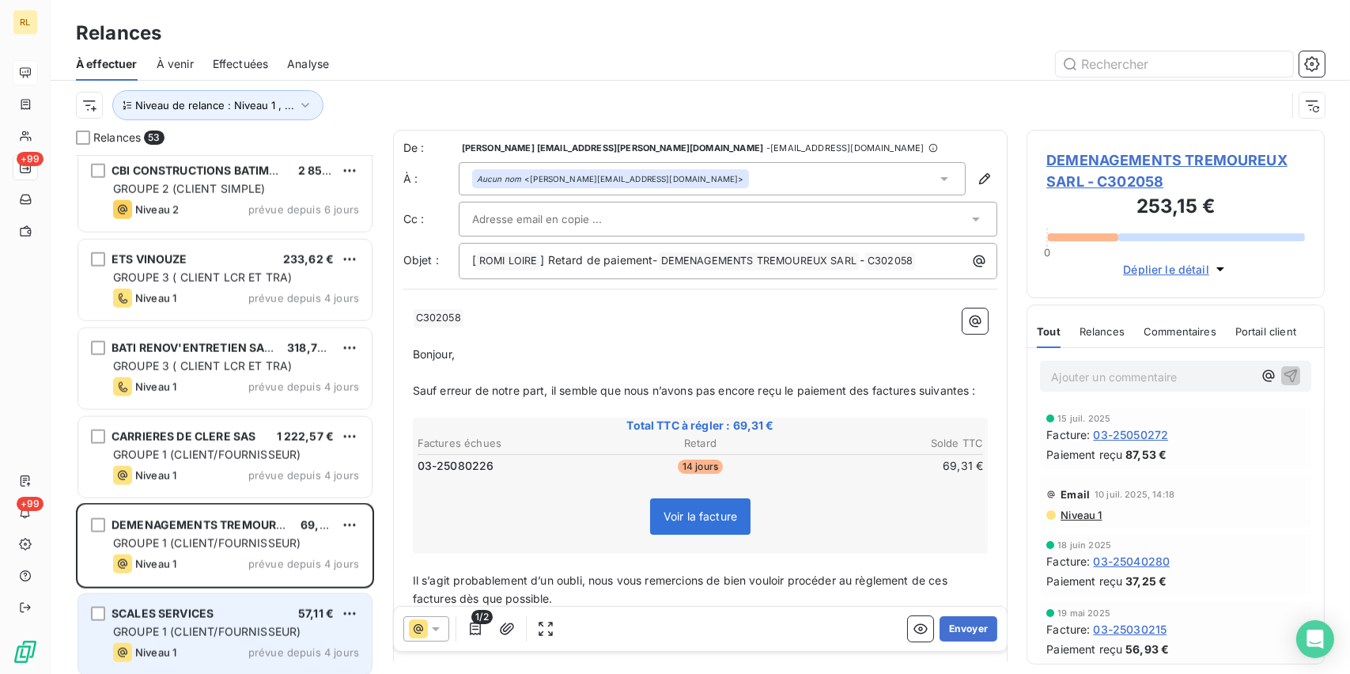
click at [296, 632] on span "GROUPE 1 (CLIENT/FOURNISSEUR)" at bounding box center [206, 631] width 187 height 13
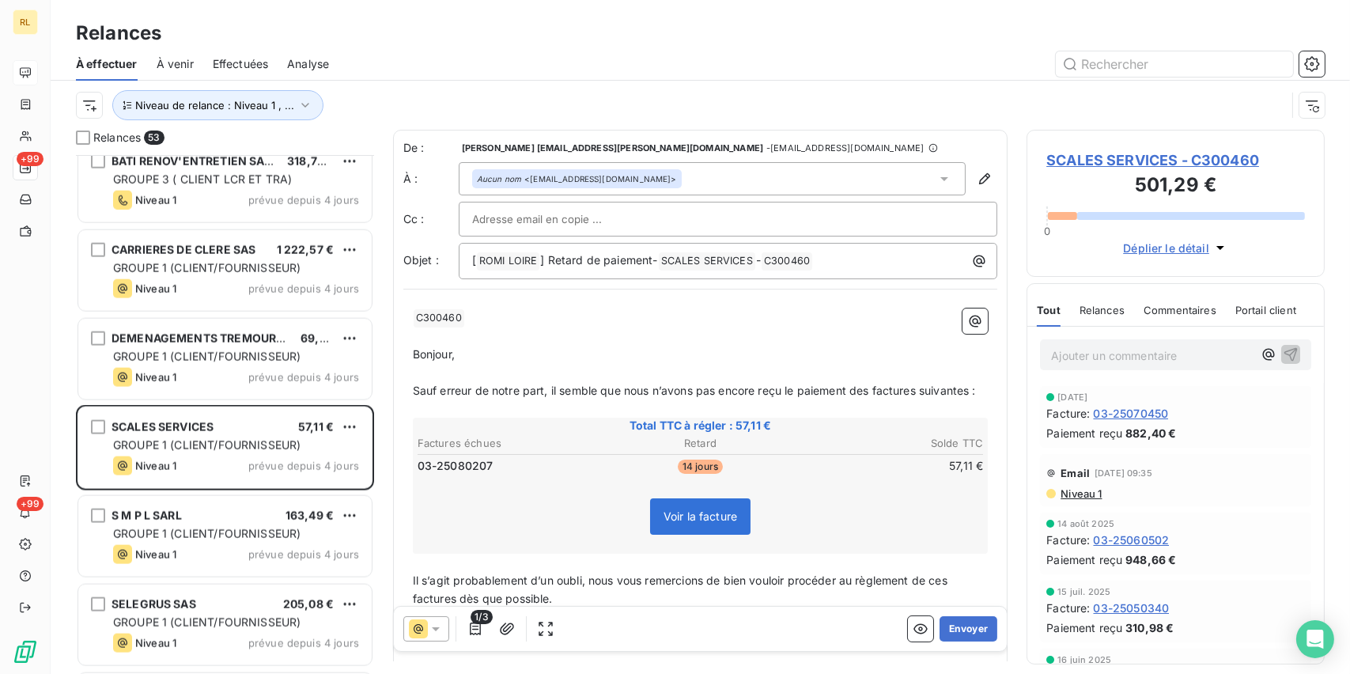
scroll to position [3433, 0]
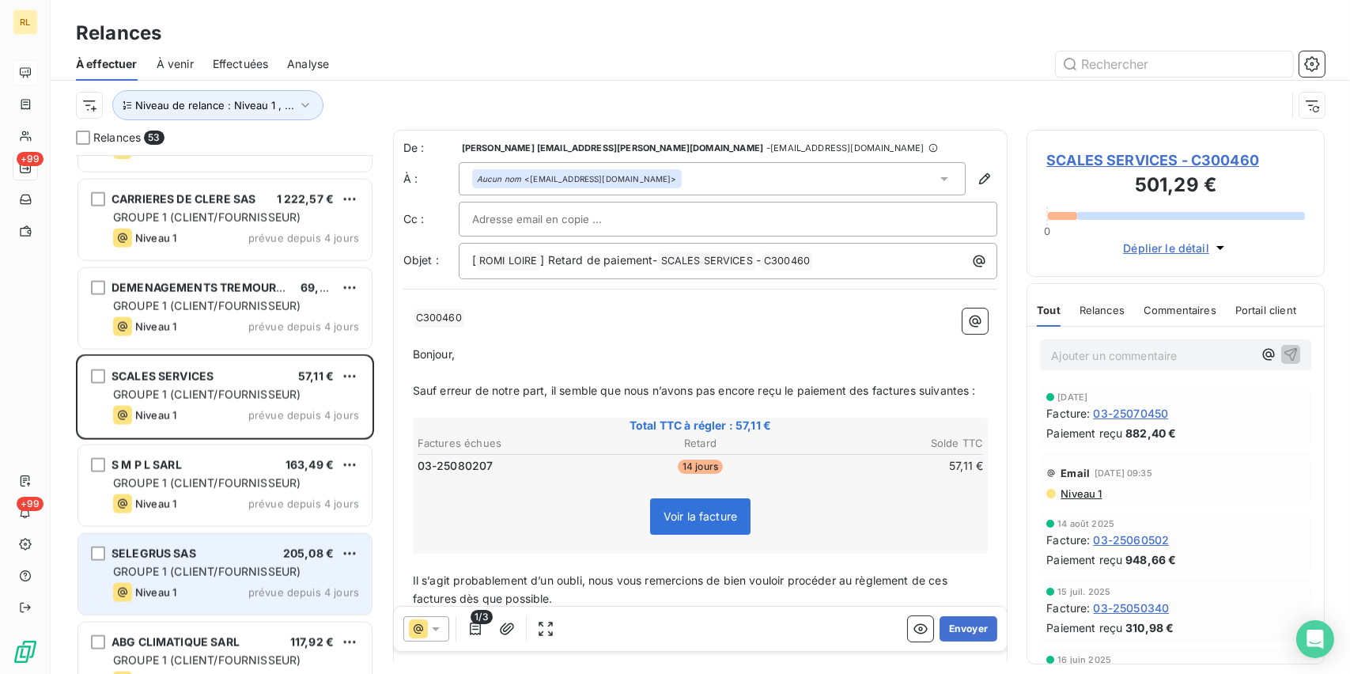
click at [214, 564] on div "GROUPE 1 (CLIENT/FOURNISSEUR)" at bounding box center [236, 572] width 246 height 16
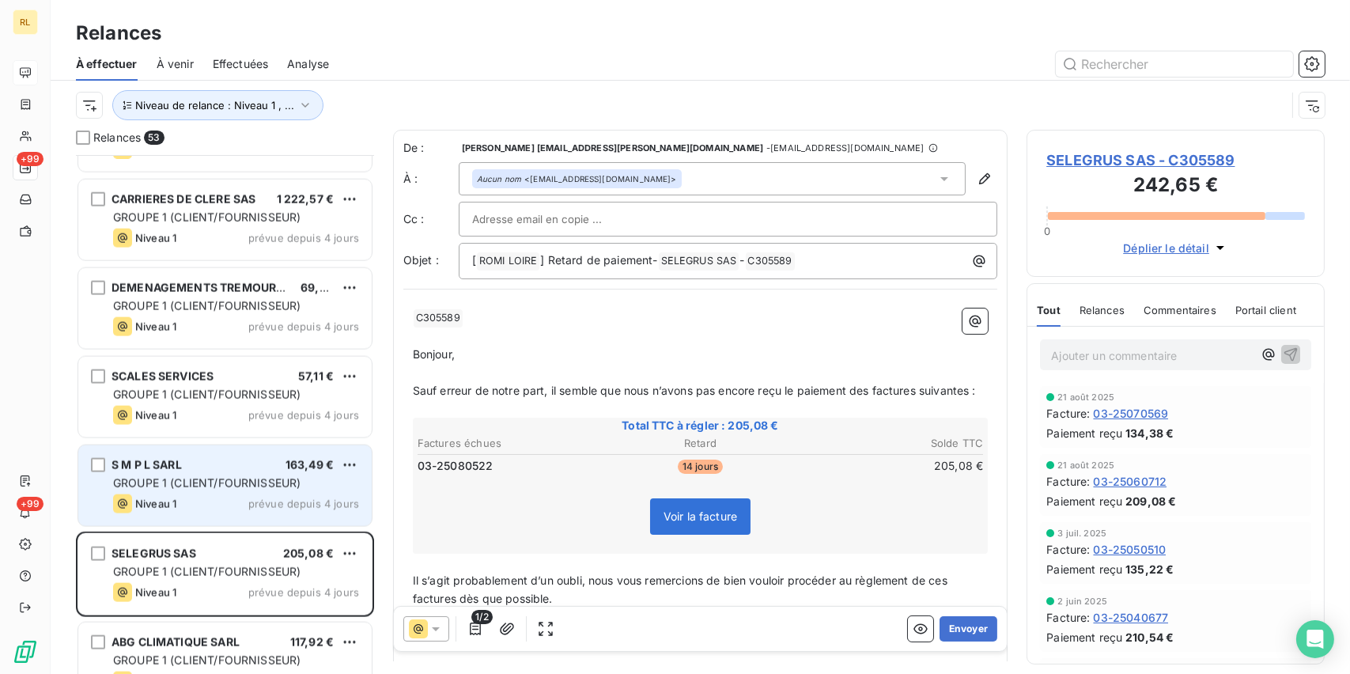
click at [301, 495] on div "Niveau 1 prévue depuis 4 jours" at bounding box center [236, 503] width 246 height 19
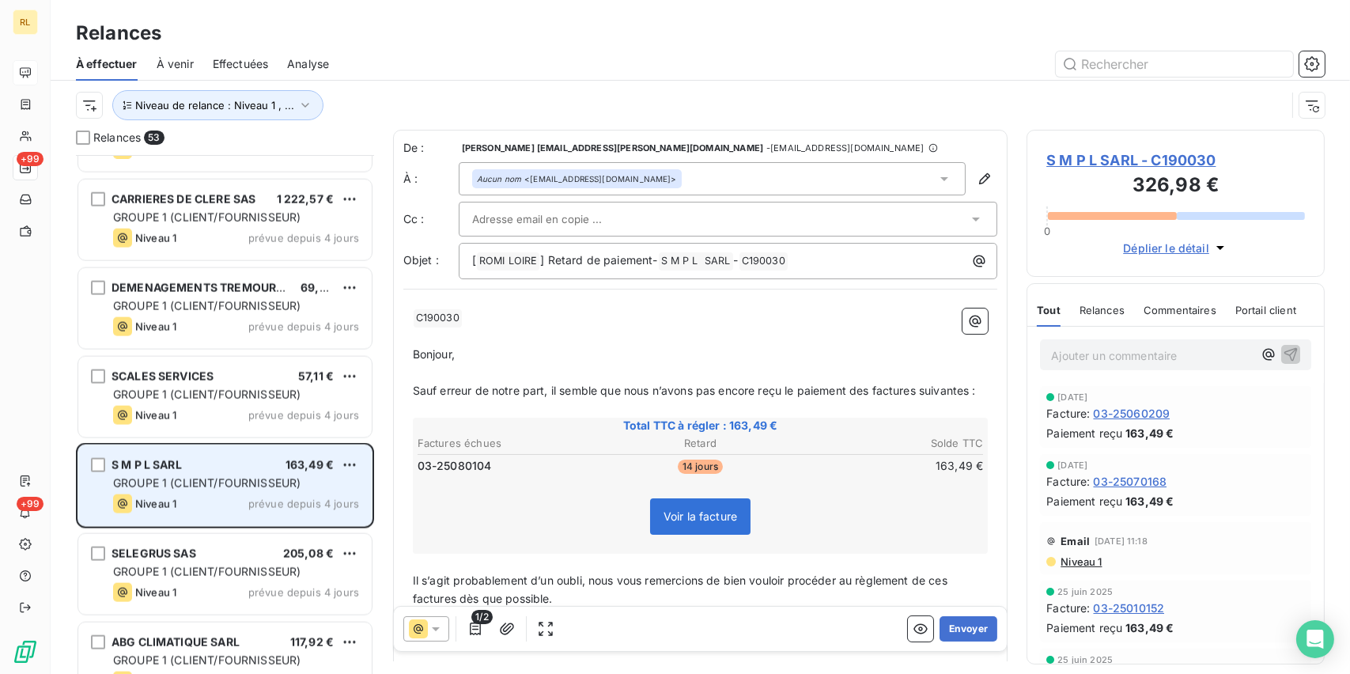
scroll to position [3512, 0]
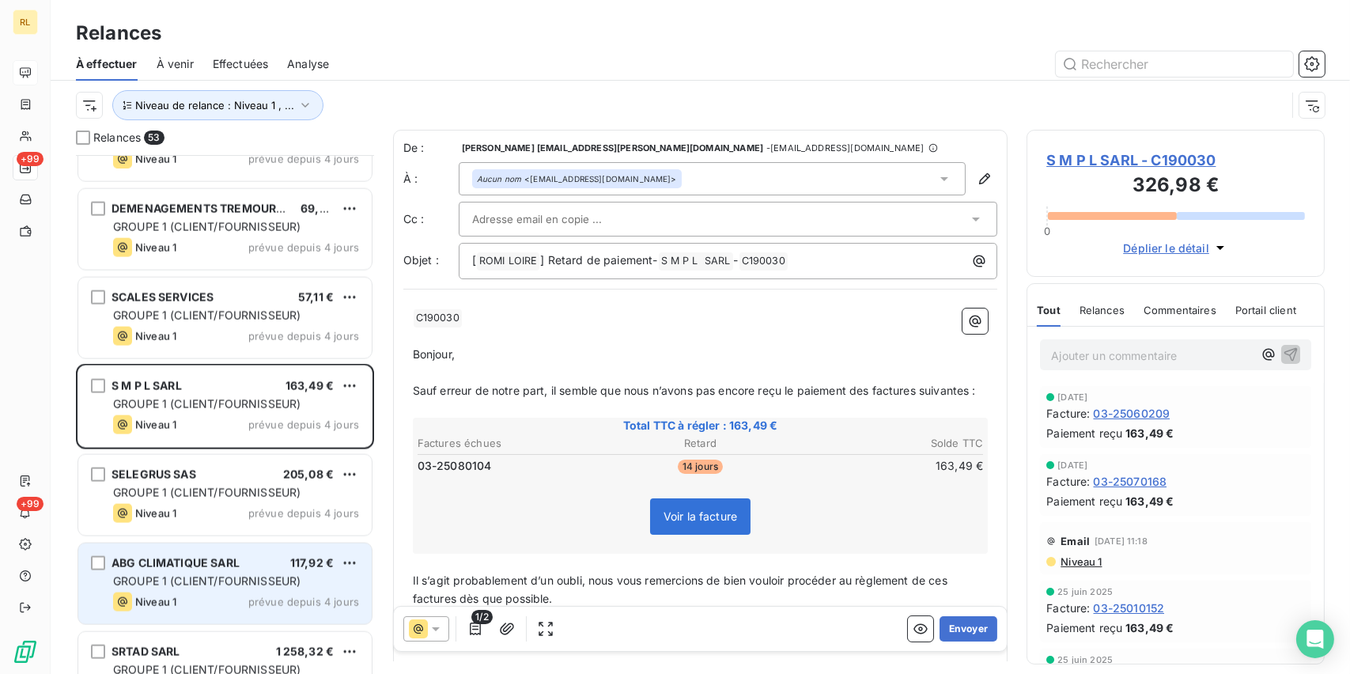
click at [248, 584] on span "GROUPE 1 (CLIENT/FOURNISSEUR)" at bounding box center [206, 580] width 187 height 13
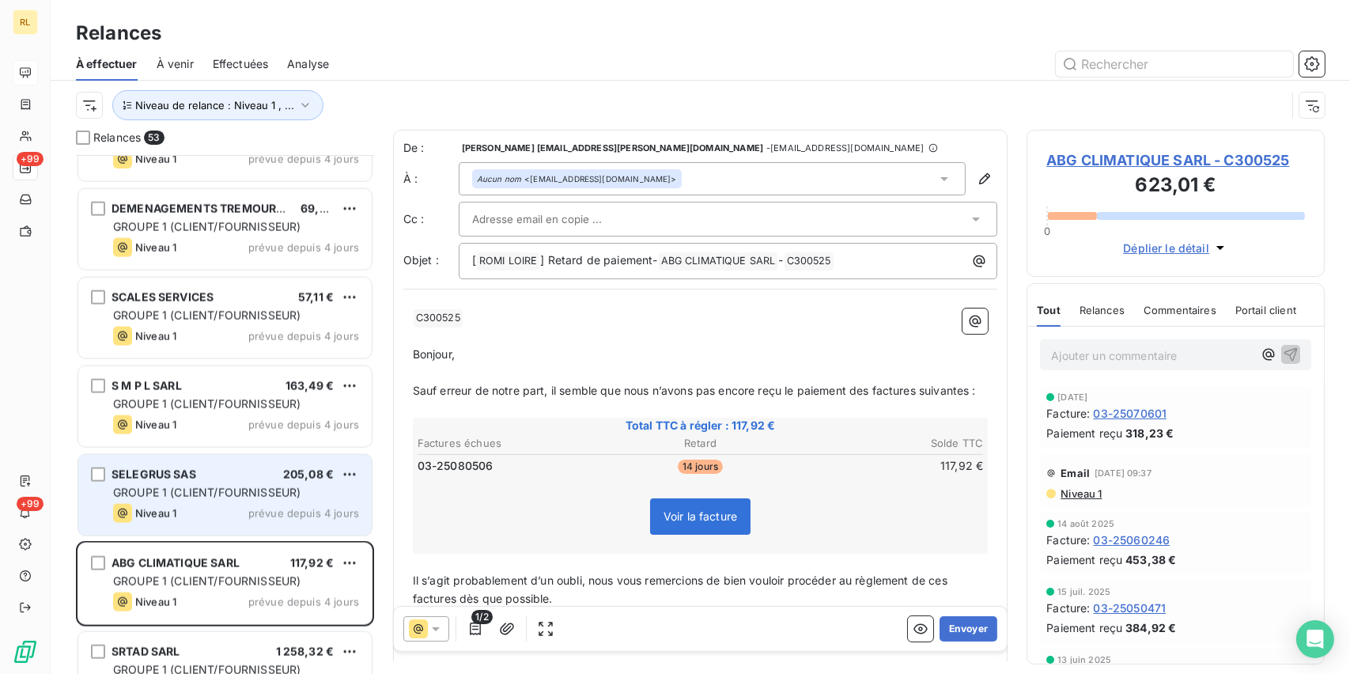
scroll to position [3591, 0]
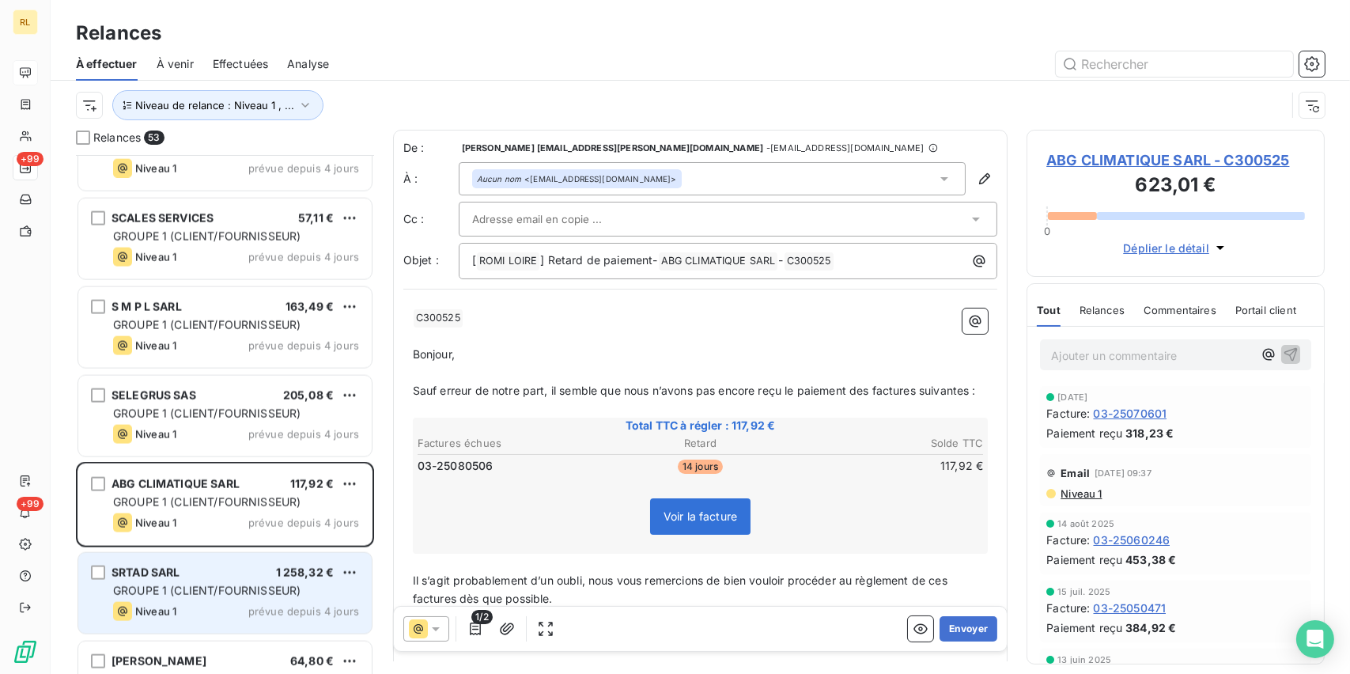
click at [206, 574] on div "SRTAD SARL 1 258,32 €" at bounding box center [236, 572] width 246 height 14
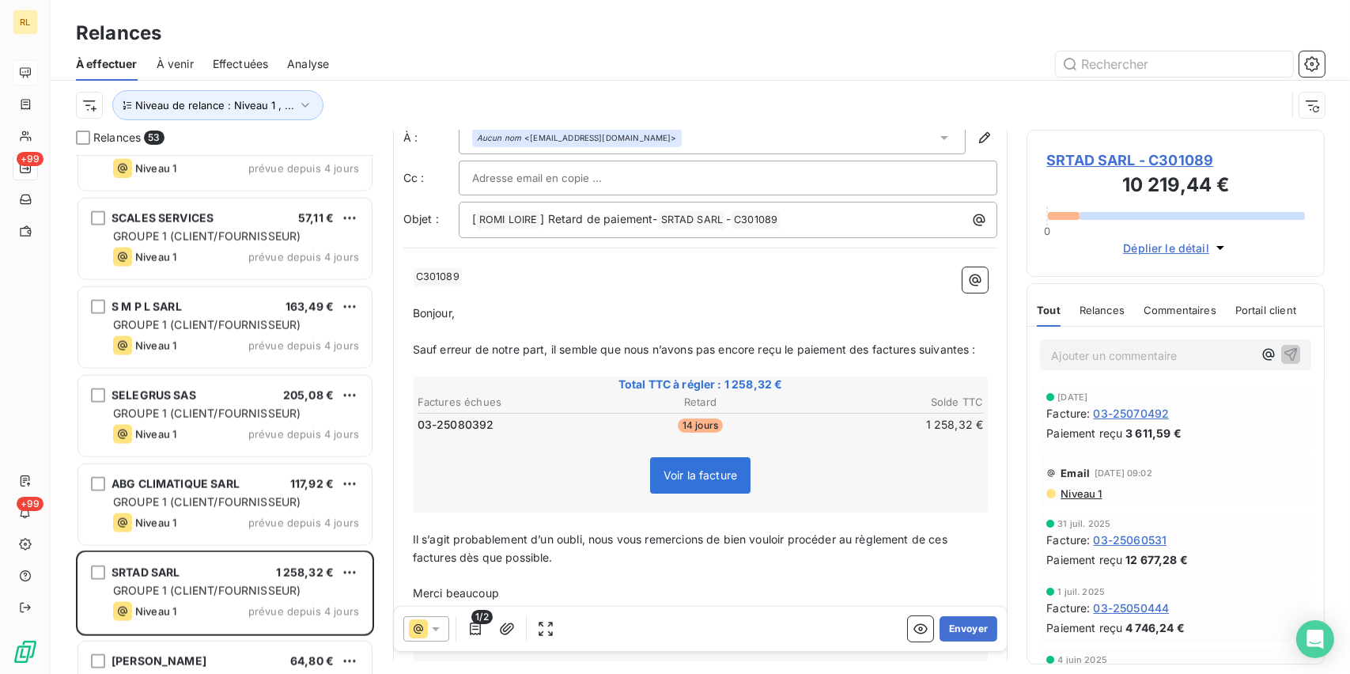
scroll to position [79, 0]
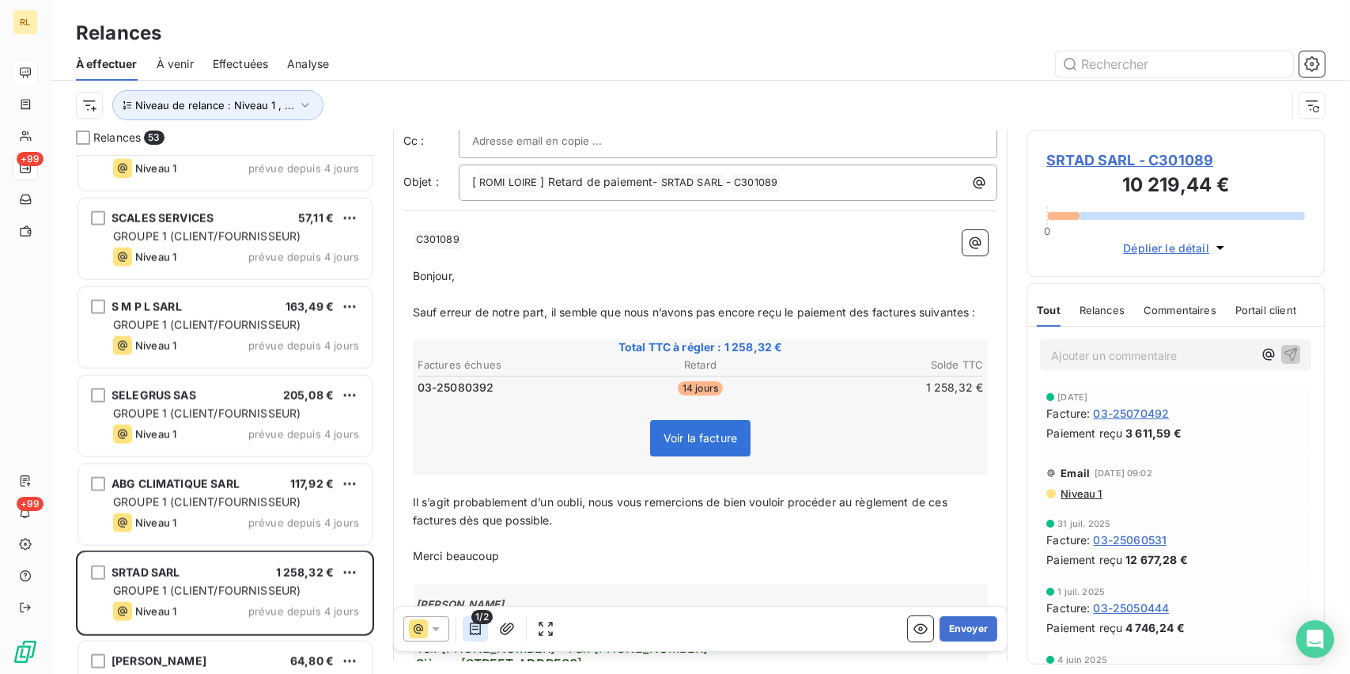
click at [478, 624] on icon "button" at bounding box center [475, 629] width 16 height 16
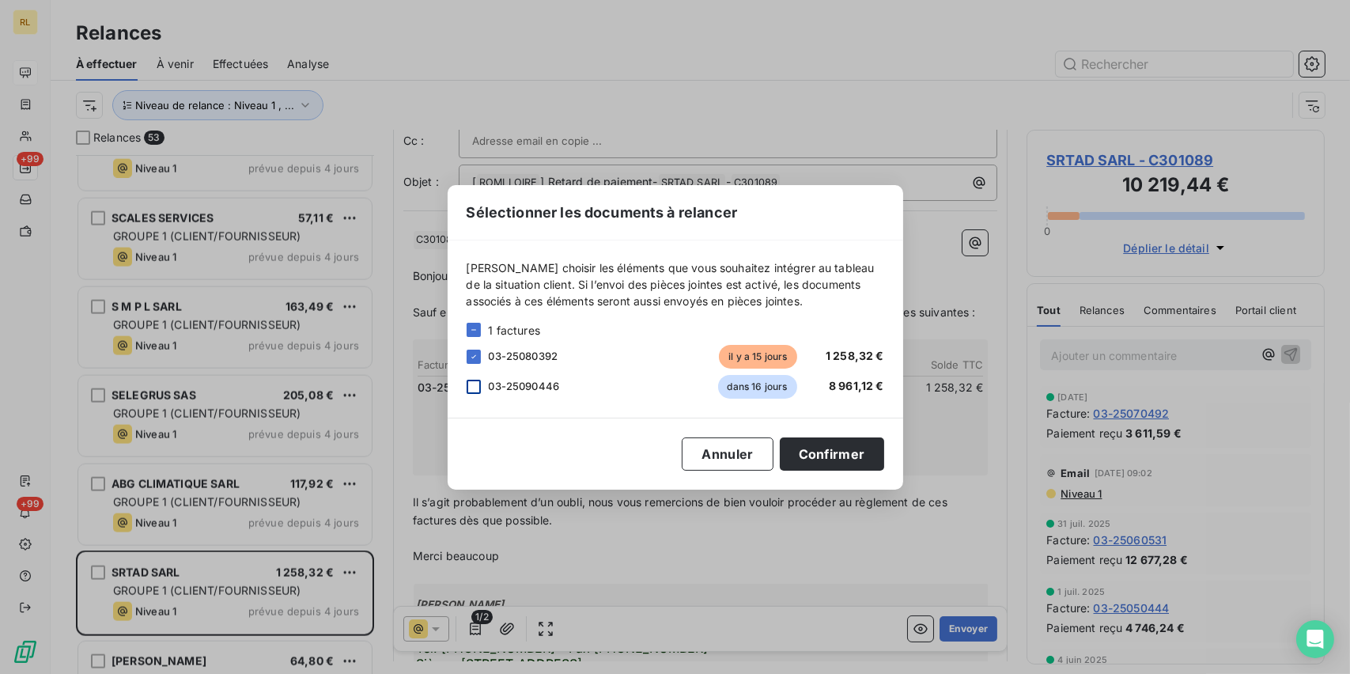
click at [470, 384] on div at bounding box center [474, 387] width 14 height 14
click at [181, 607] on div "Sélectionner les documents à relancer [PERSON_NAME] choisir les éléments que vo…" at bounding box center [675, 337] width 1350 height 674
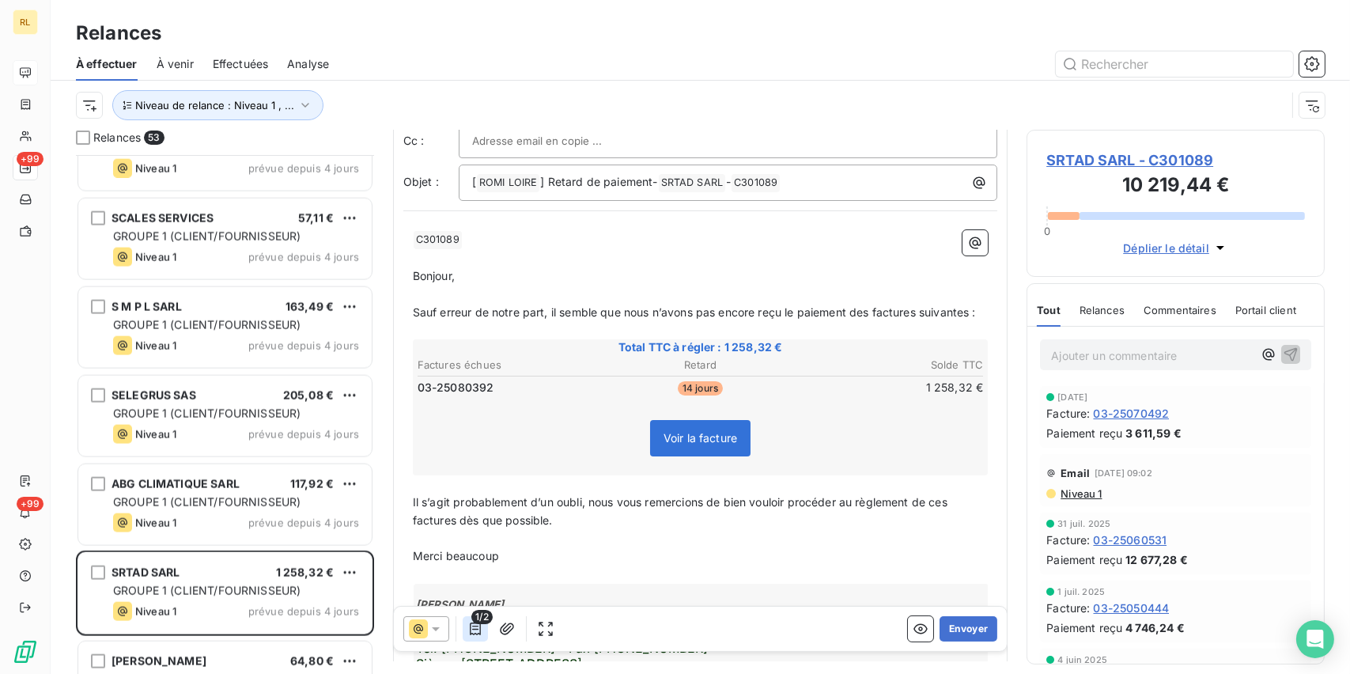
click at [468, 630] on icon "button" at bounding box center [475, 629] width 16 height 16
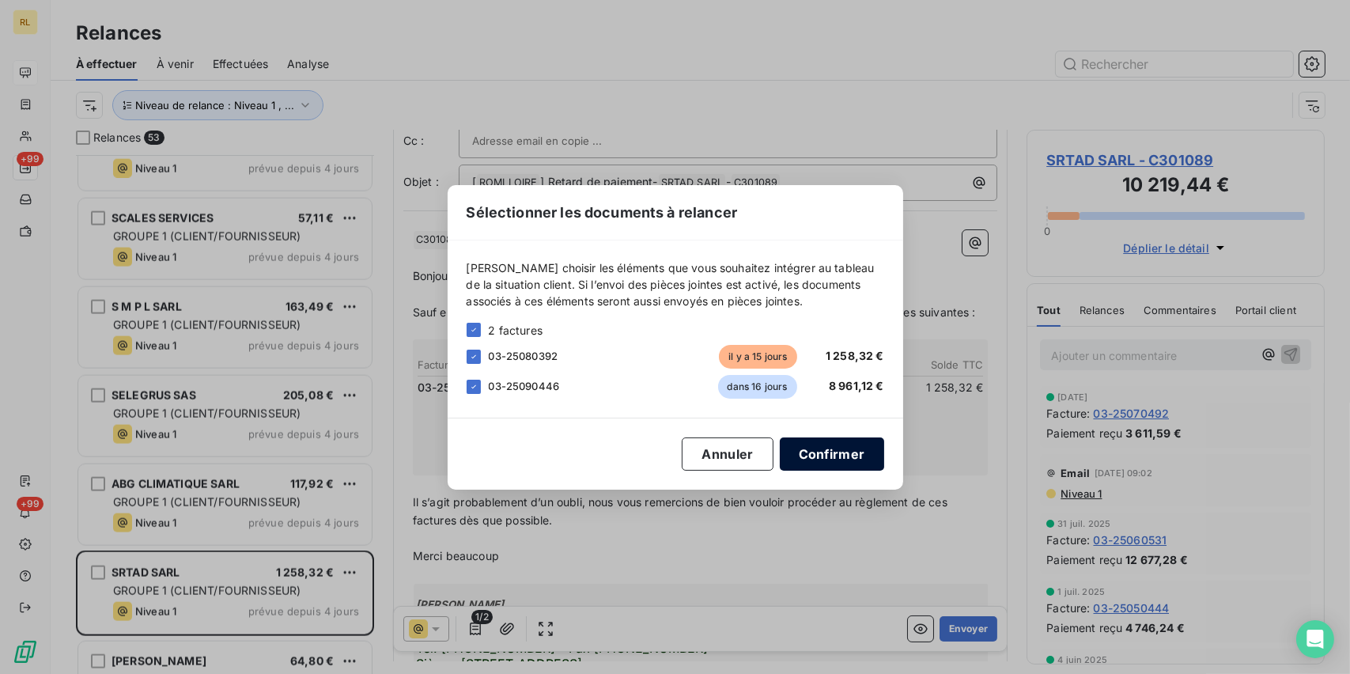
click at [877, 448] on button "Confirmer" at bounding box center [832, 453] width 104 height 33
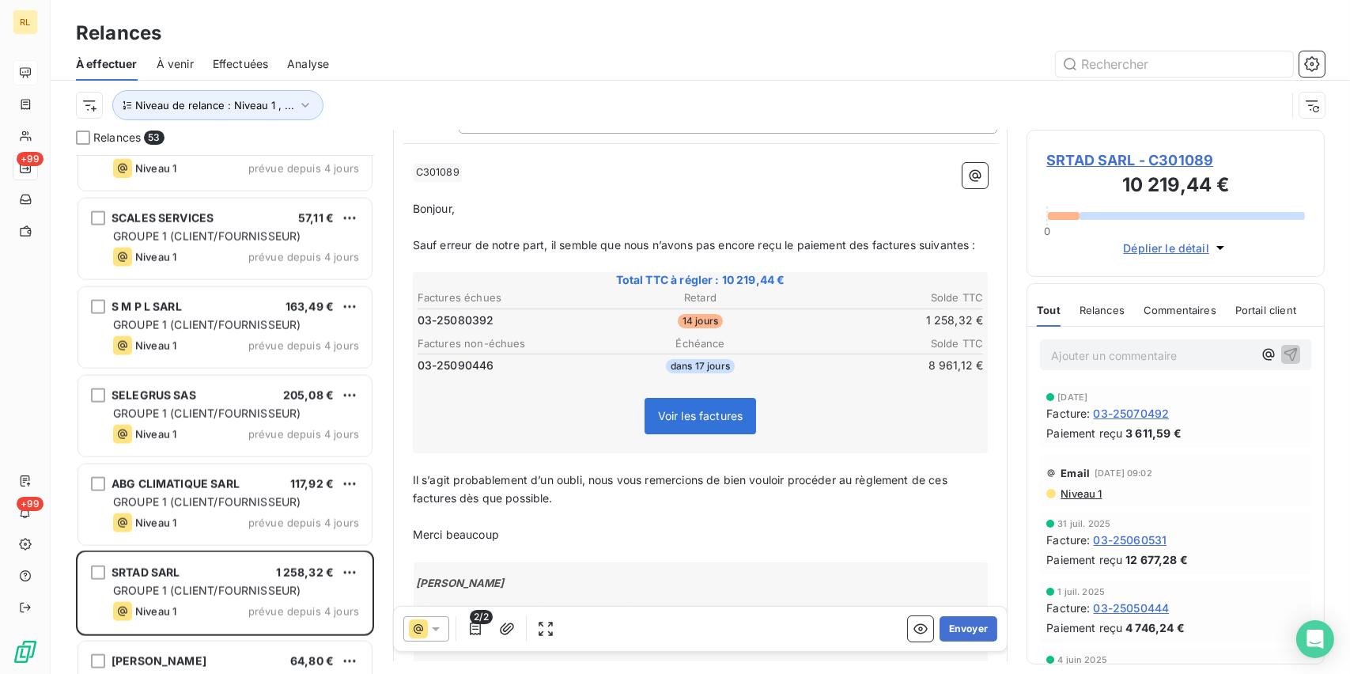
scroll to position [158, 0]
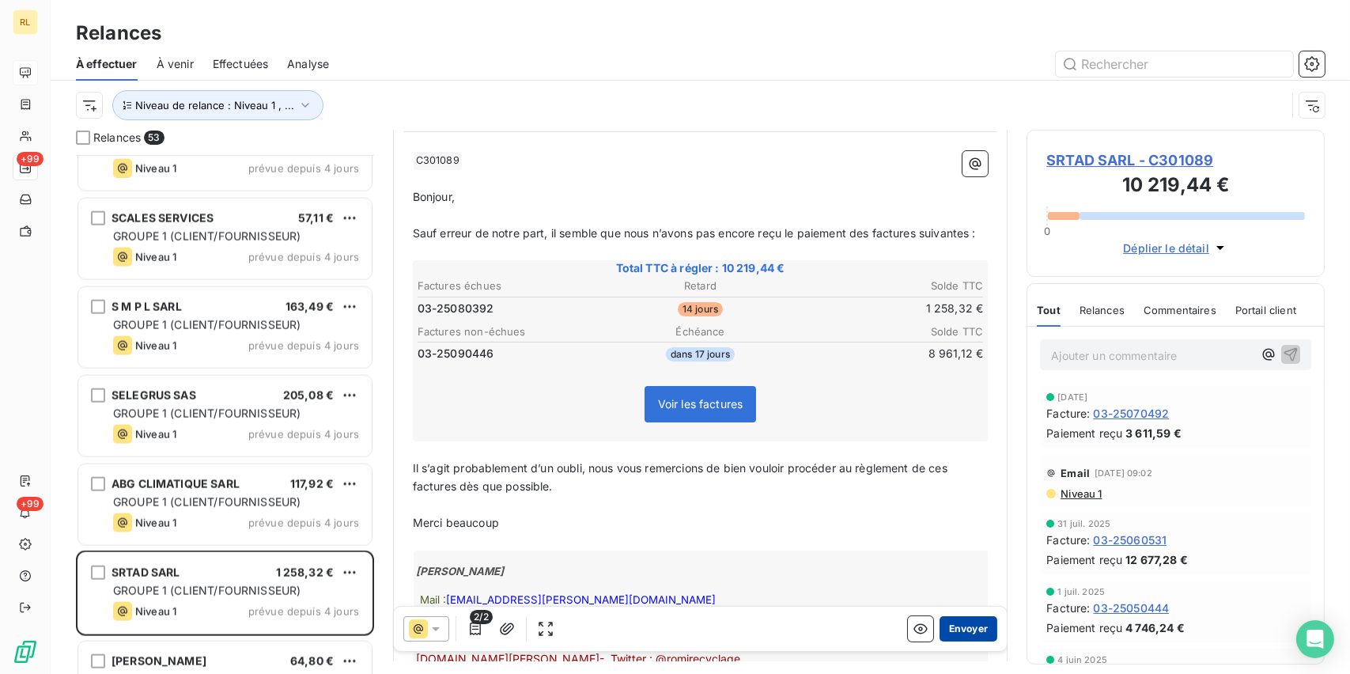
click at [962, 623] on button "Envoyer" at bounding box center [969, 628] width 58 height 25
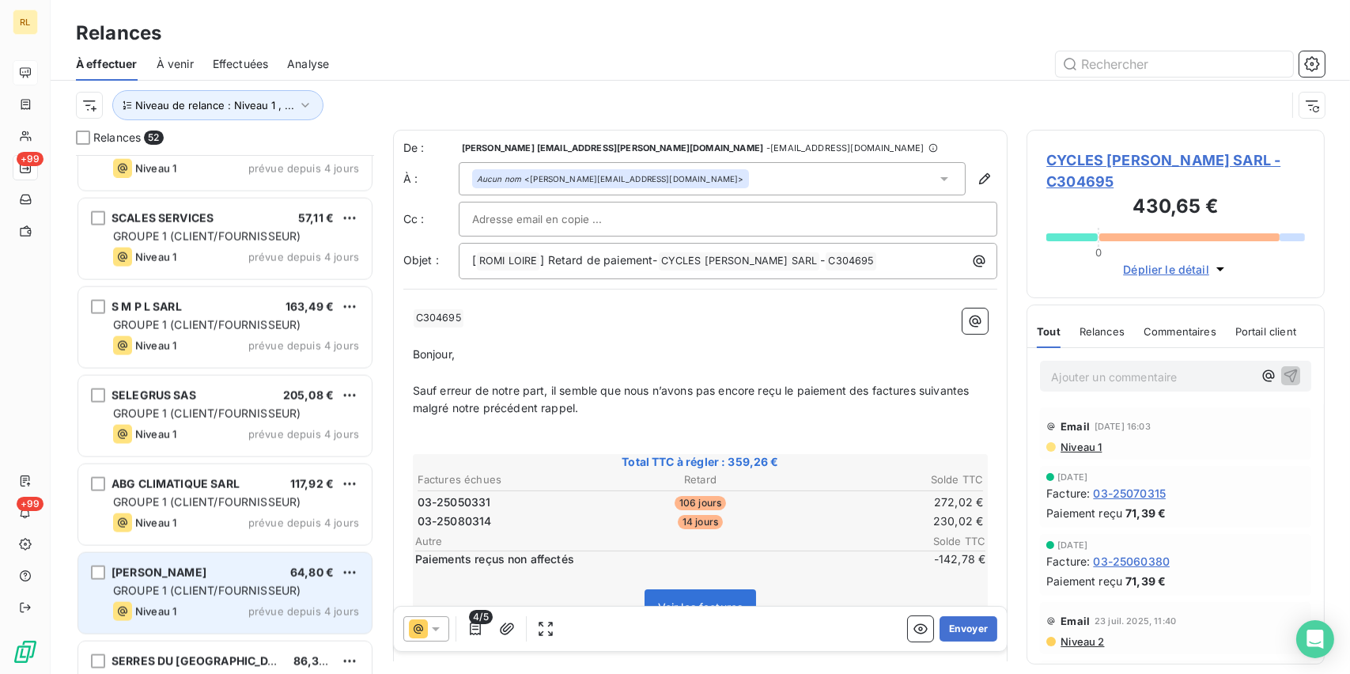
click at [204, 565] on div "AGASSE SARL 64,80 €" at bounding box center [236, 572] width 246 height 14
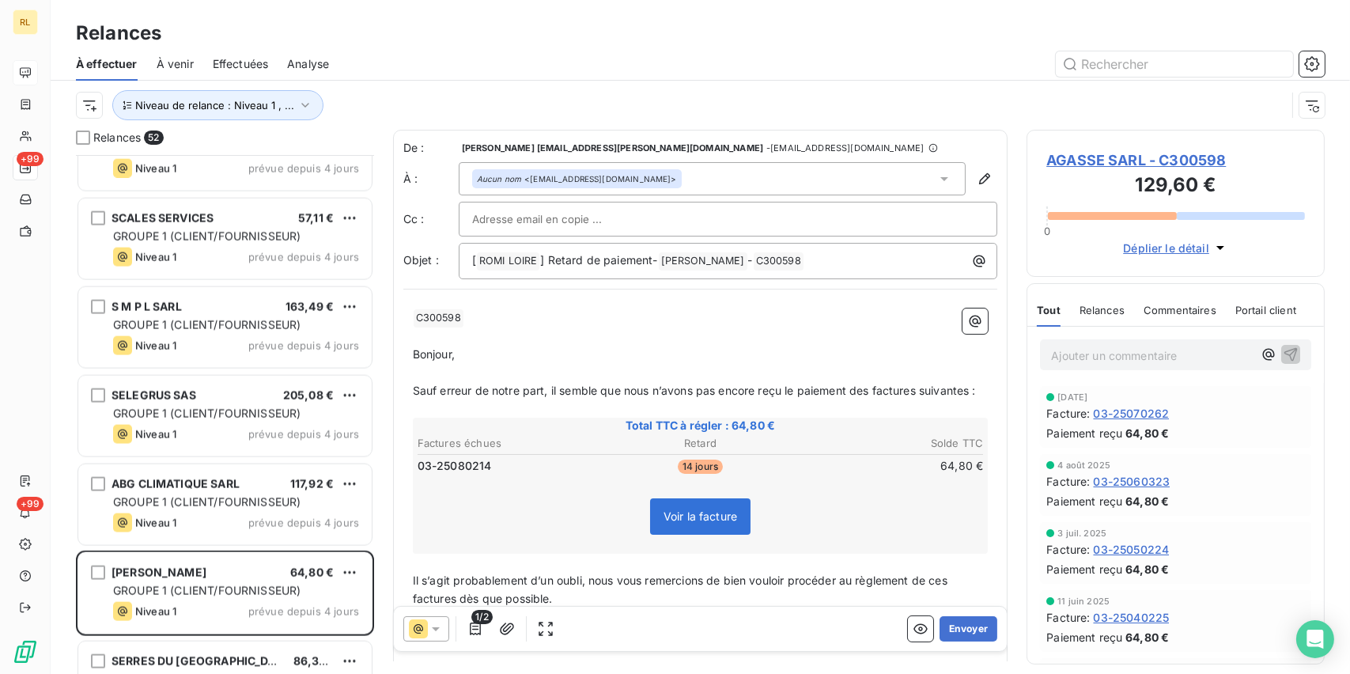
scroll to position [79, 0]
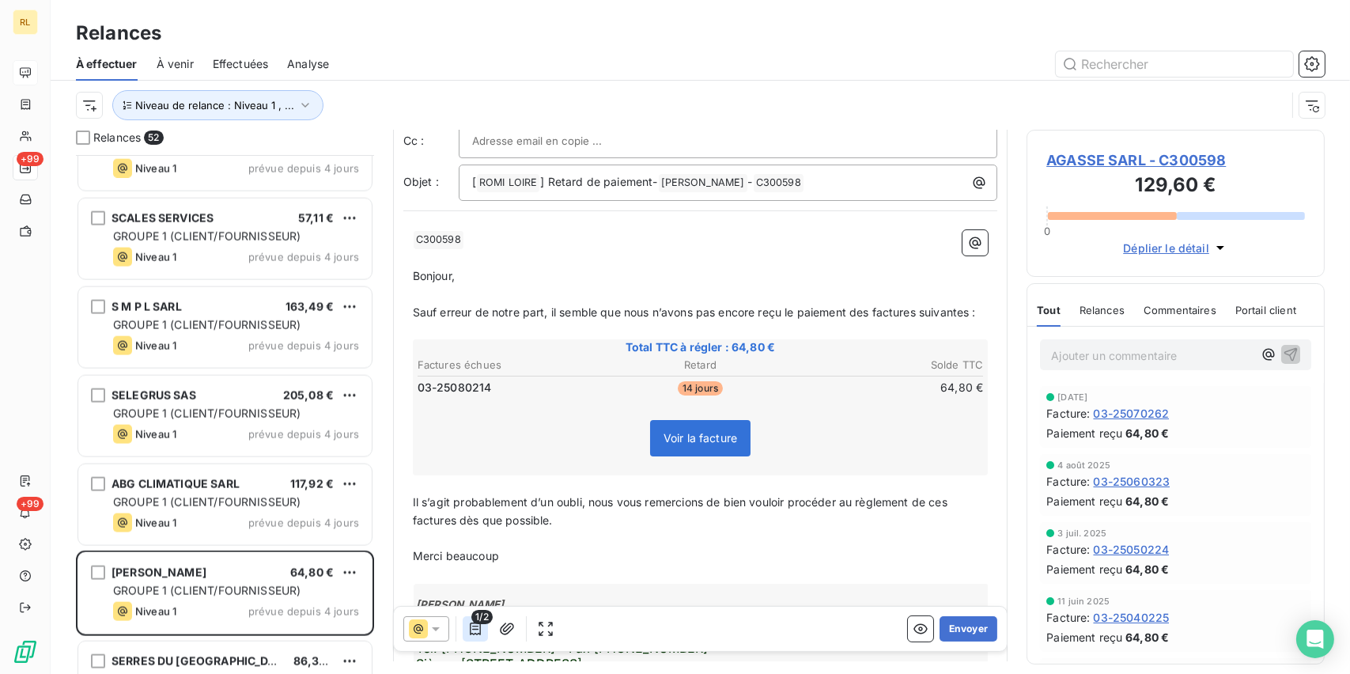
click at [470, 637] on button "button" at bounding box center [475, 628] width 25 height 25
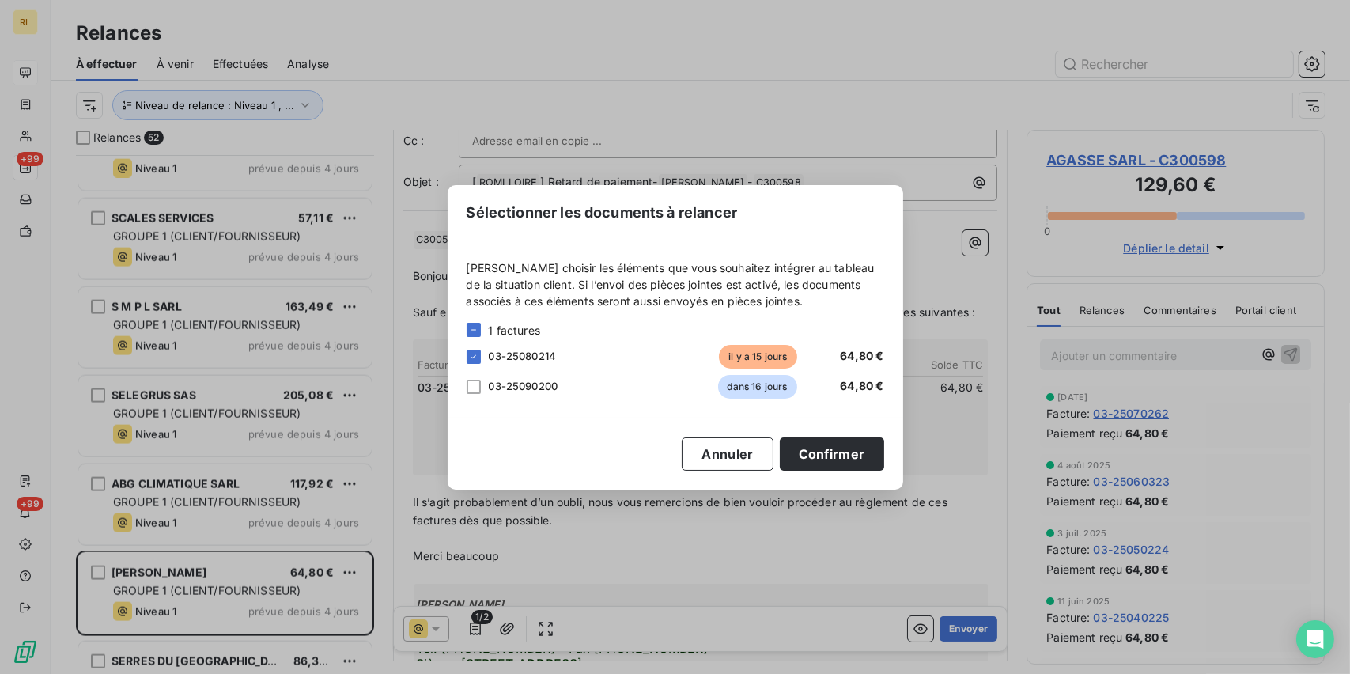
drag, startPoint x: 464, startPoint y: 389, endPoint x: 481, endPoint y: 393, distance: 17.1
click at [464, 388] on div "[PERSON_NAME] choisir les éléments que vous souhaitez intégrer au tableau de la…" at bounding box center [676, 328] width 456 height 177
click at [474, 380] on div at bounding box center [474, 387] width 14 height 14
click at [866, 456] on button "Confirmer" at bounding box center [832, 453] width 104 height 33
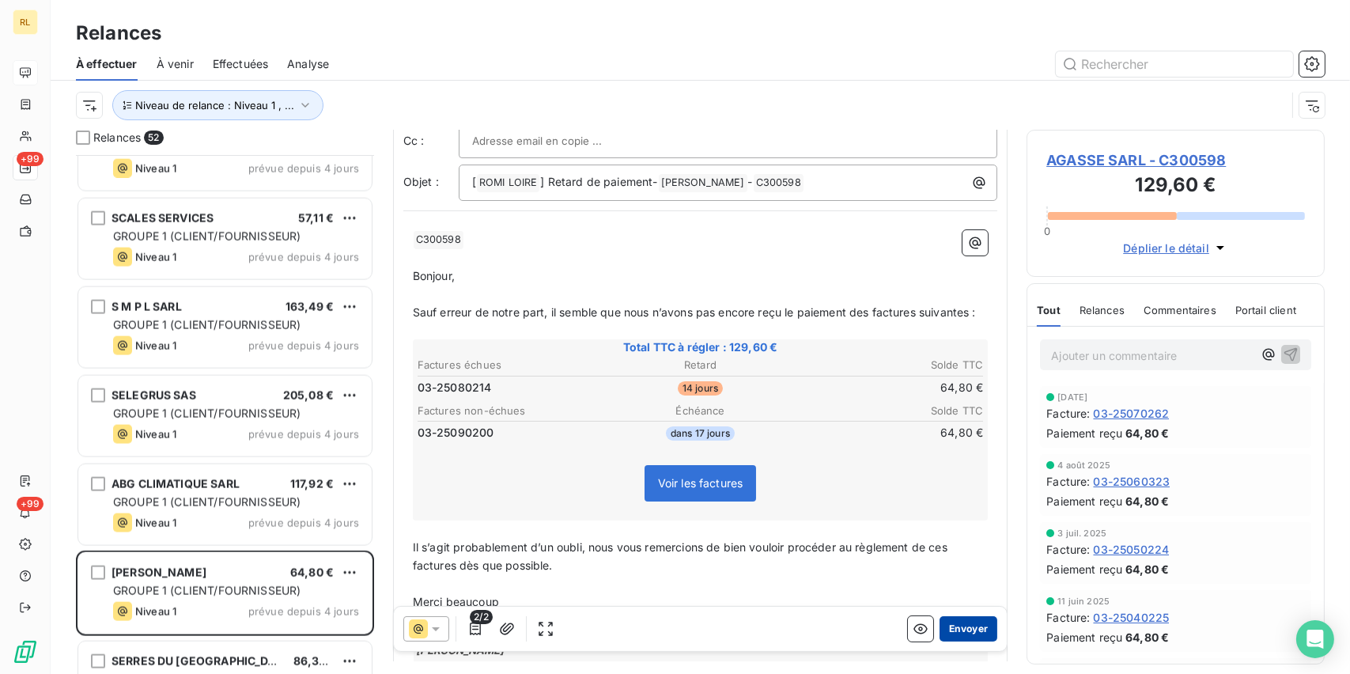
click at [970, 628] on button "Envoyer" at bounding box center [969, 628] width 58 height 25
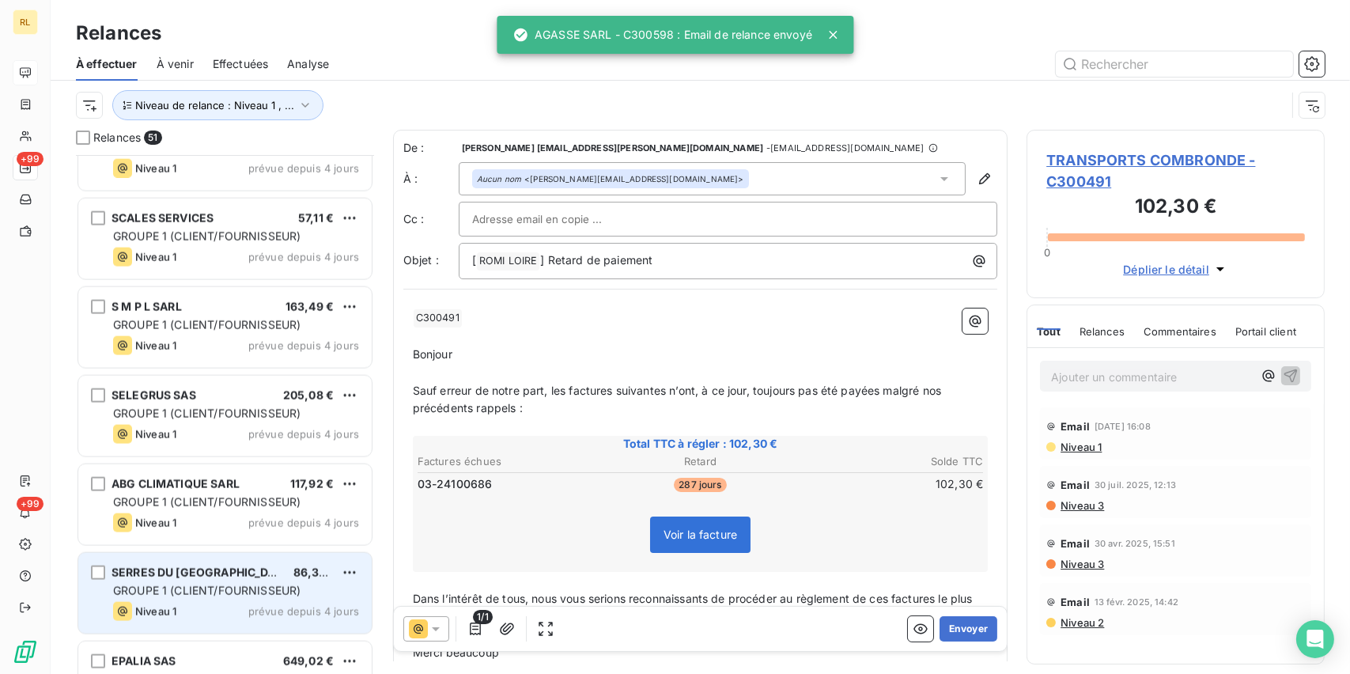
click at [254, 589] on span "GROUPE 1 (CLIENT/FOURNISSEUR)" at bounding box center [206, 590] width 187 height 13
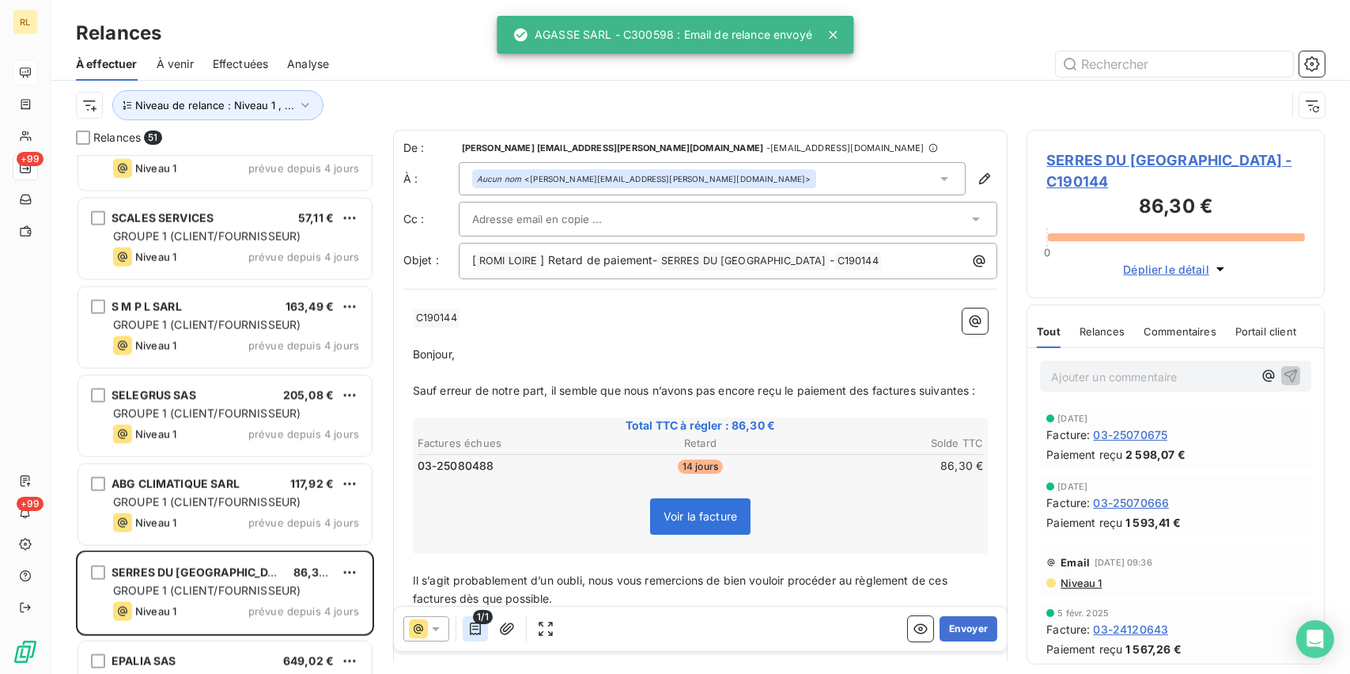
click at [476, 630] on icon "button" at bounding box center [475, 629] width 16 height 16
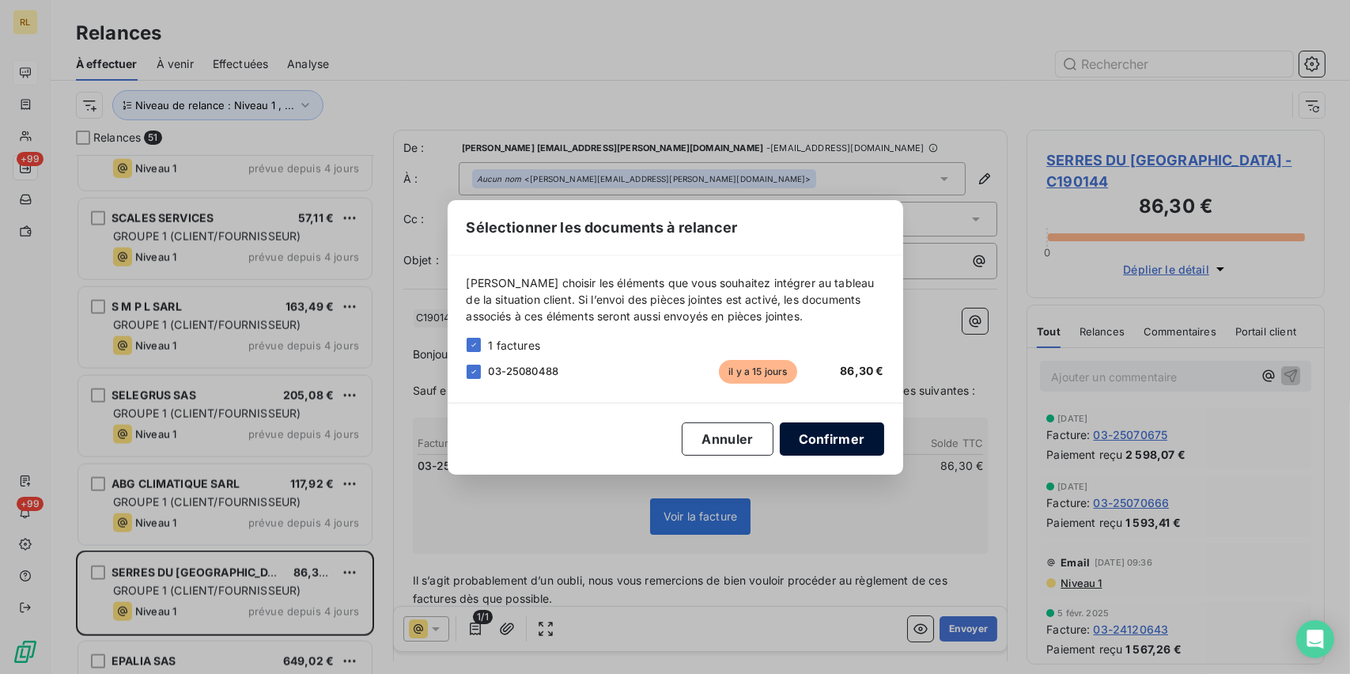
click at [863, 423] on button "Confirmer" at bounding box center [832, 438] width 104 height 33
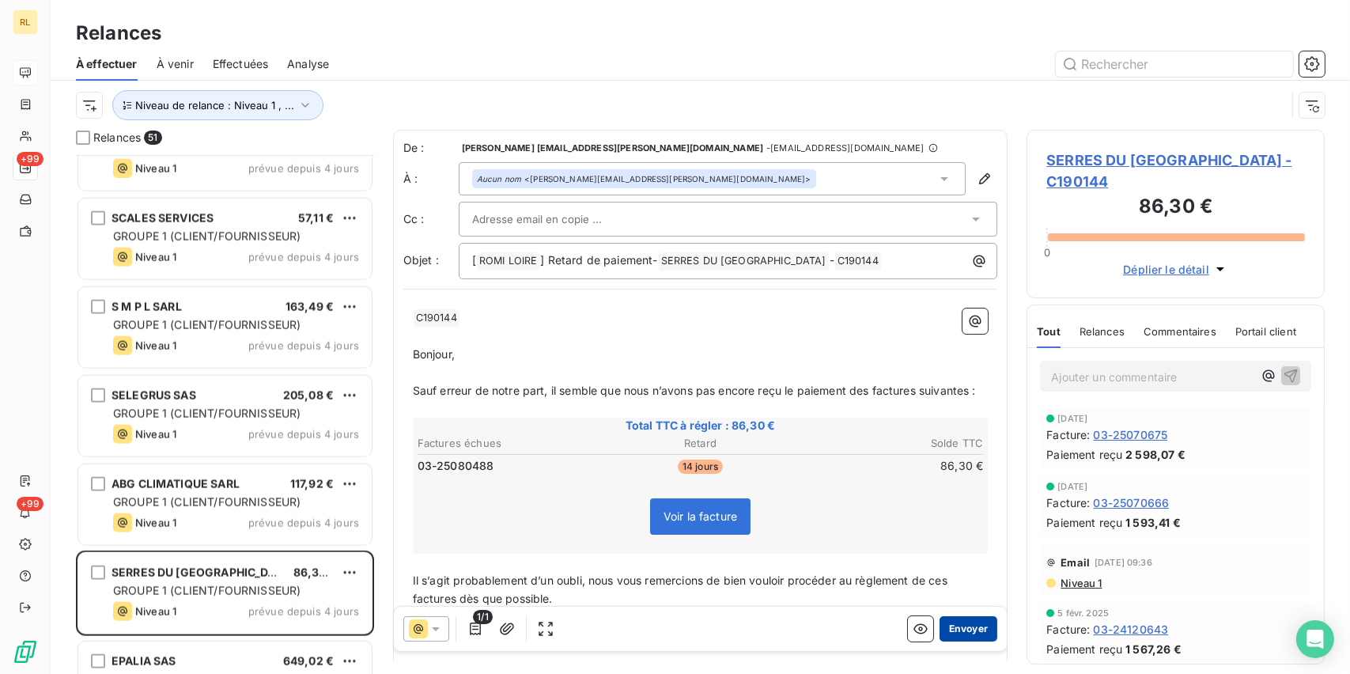
click at [965, 626] on button "Envoyer" at bounding box center [969, 628] width 58 height 25
